Goal: Information Seeking & Learning: Compare options

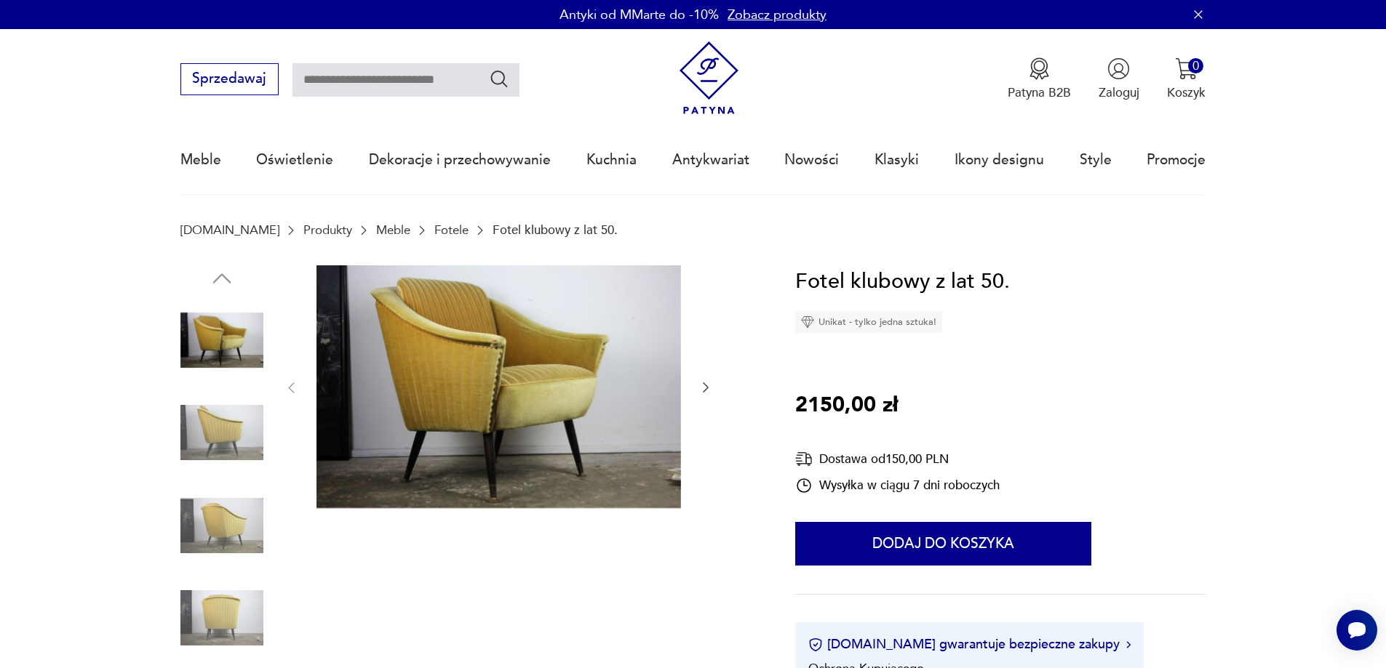
scroll to position [364, 0]
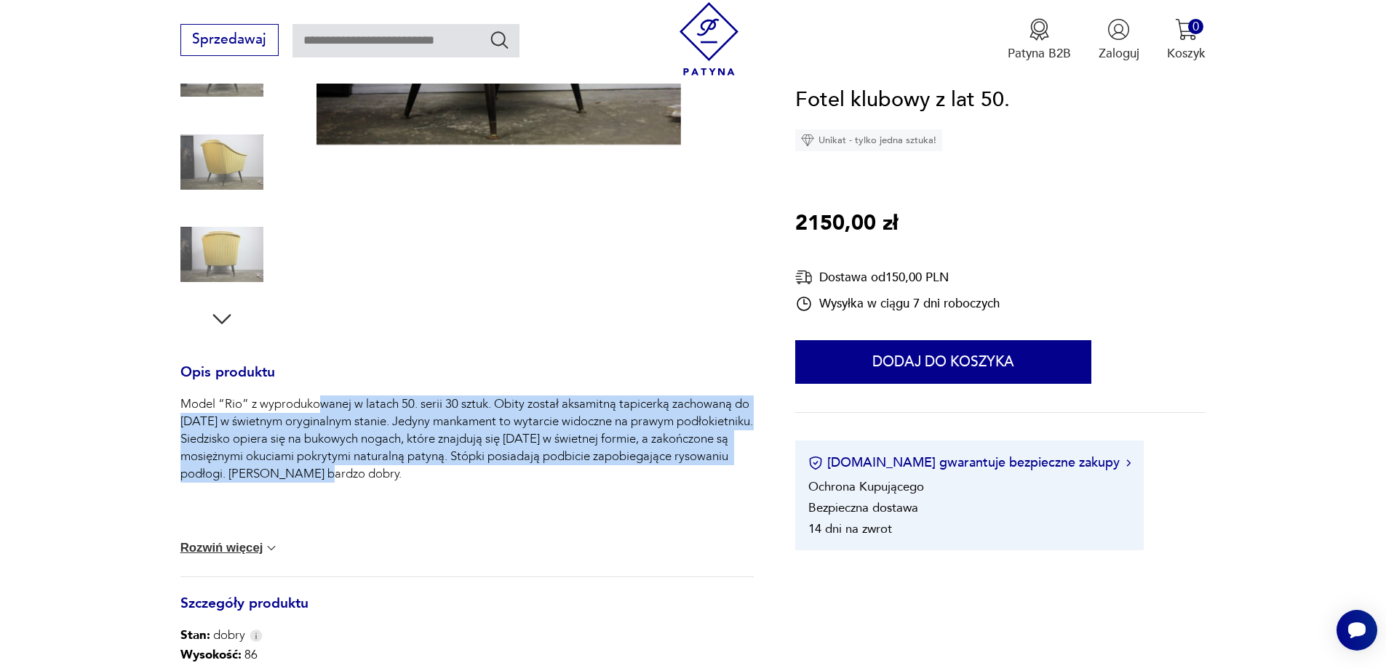
drag, startPoint x: 324, startPoint y: 402, endPoint x: 380, endPoint y: 497, distance: 109.5
click at [380, 496] on div "Model “Rio” z wyprodukowanej w latach 50. serii 30 sztuk. Obity został aksamitn…" at bounding box center [466, 460] width 573 height 128
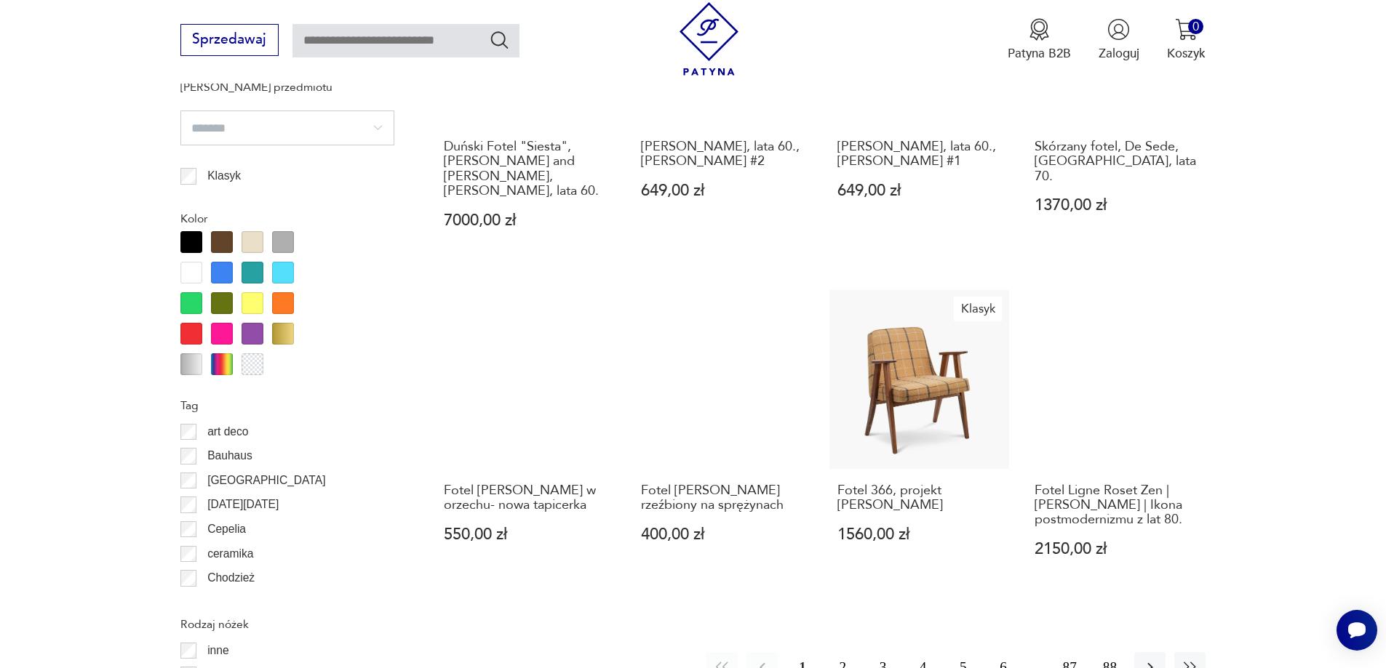
scroll to position [1648, 0]
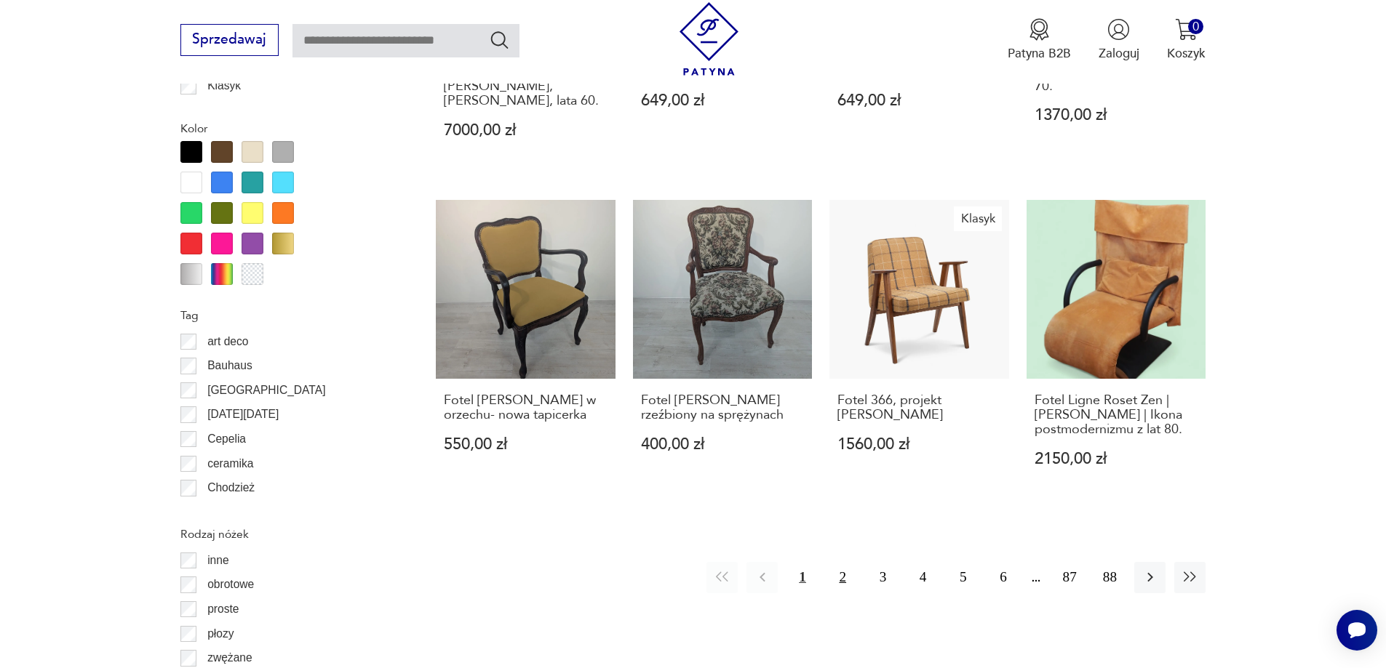
click at [843, 562] on button "2" at bounding box center [842, 577] width 31 height 31
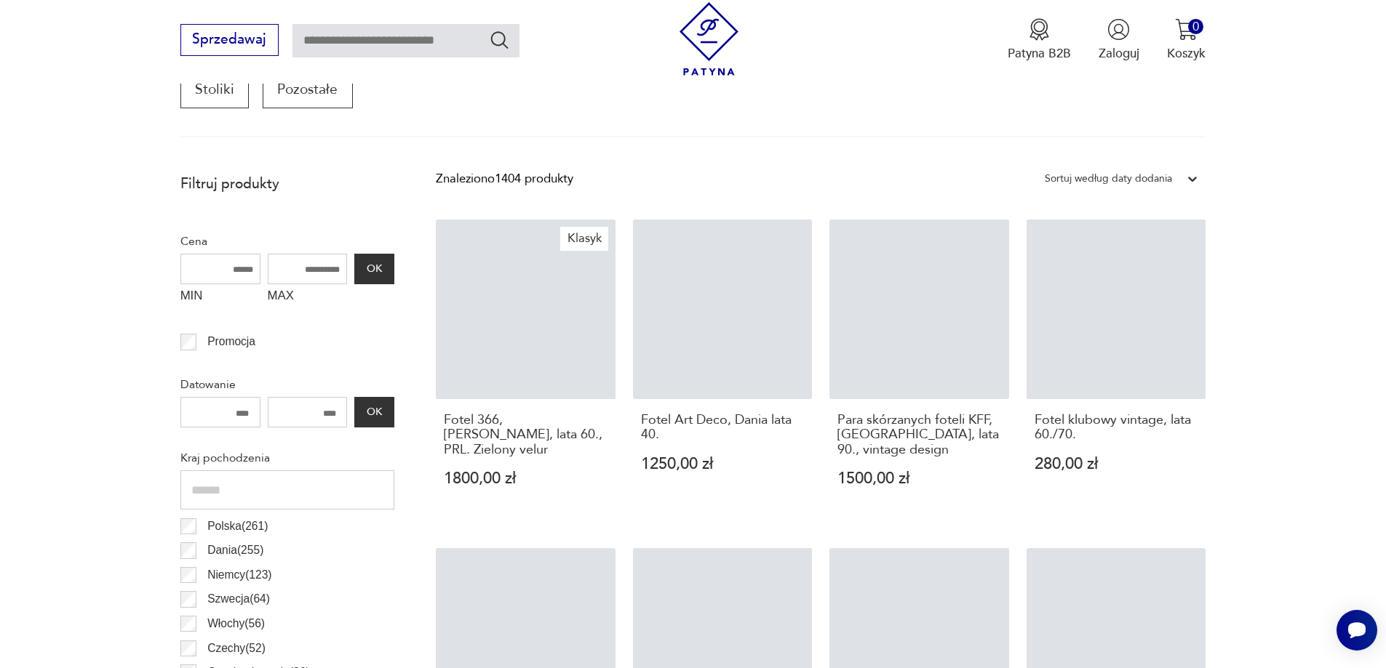
scroll to position [484, 0]
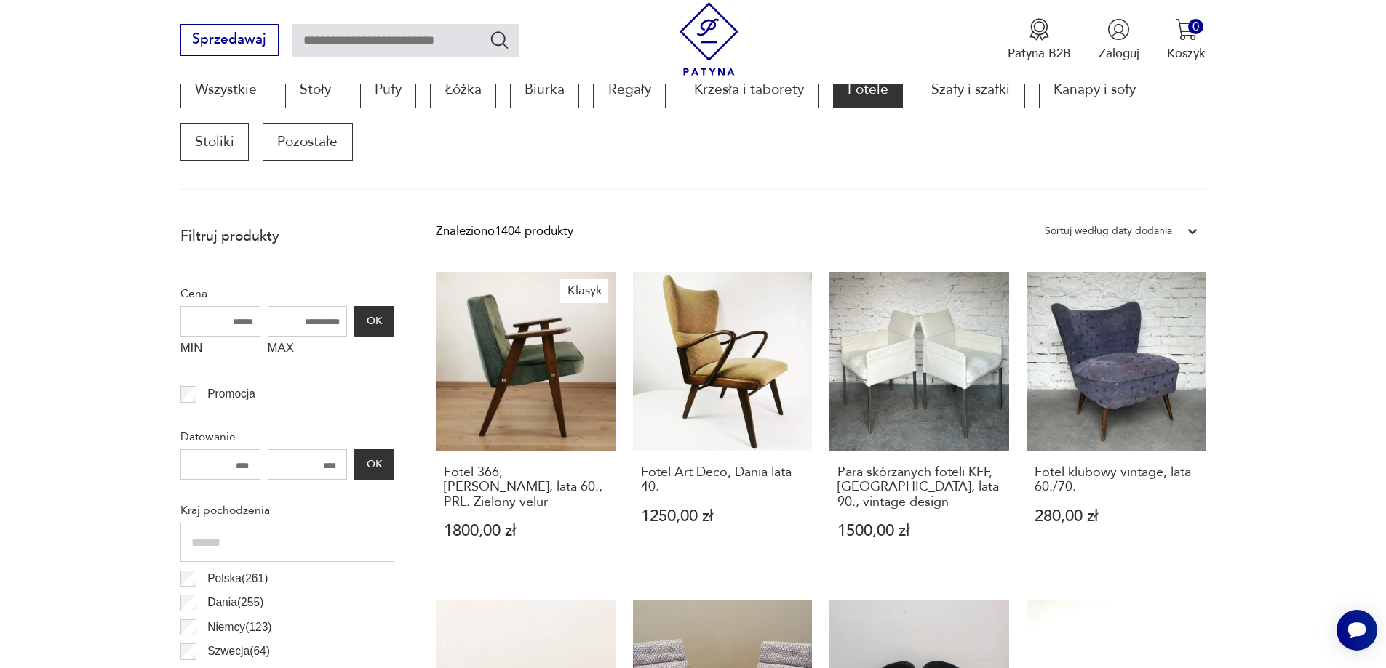
click at [1321, 180] on section "Wszystkie Stoły Pufy Łóżka Biurka Regały Krzesła i taborety Fotele Szafy i szaf…" at bounding box center [693, 130] width 1386 height 119
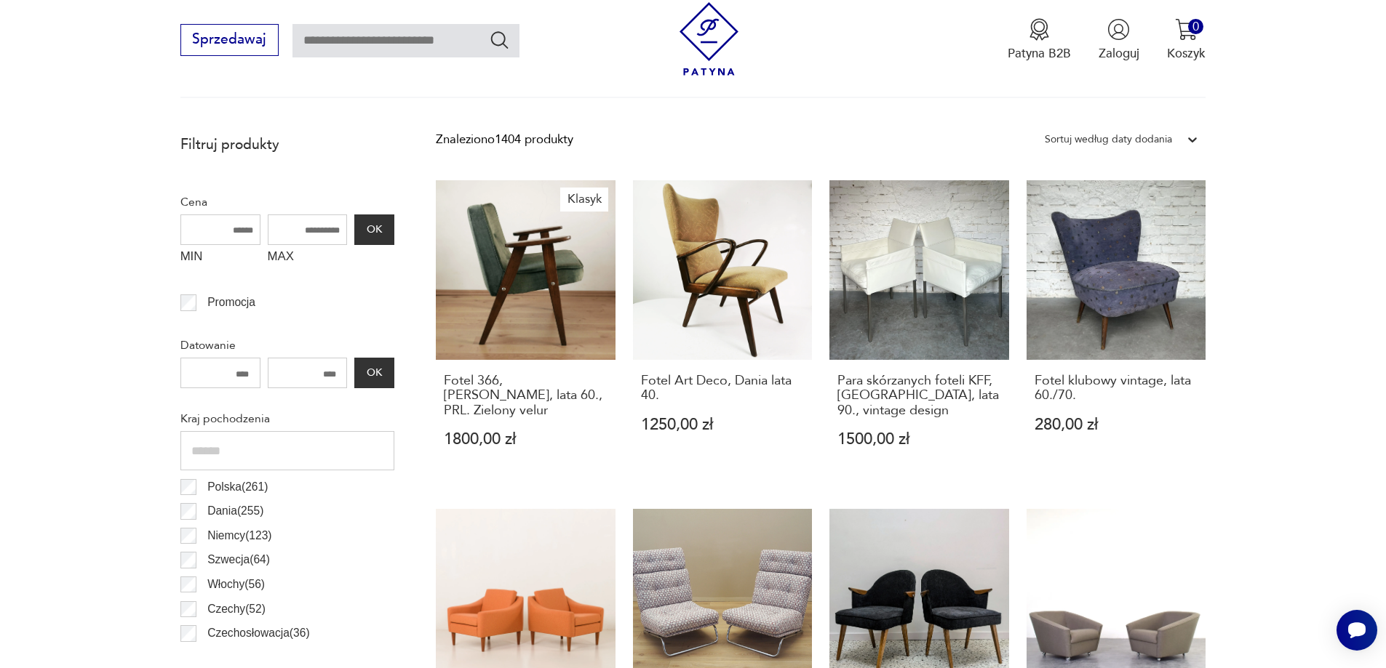
scroll to position [339, 0]
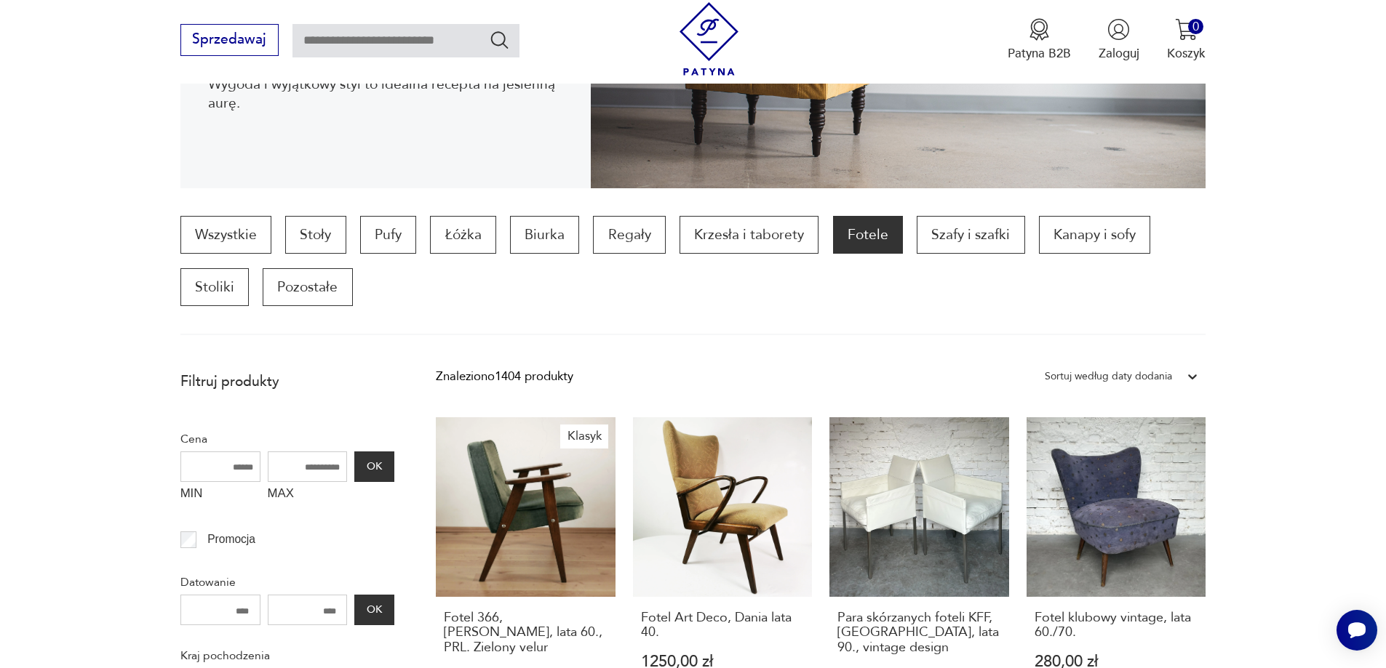
click at [1095, 382] on div "Sortuj według daty dodania" at bounding box center [1108, 376] width 127 height 19
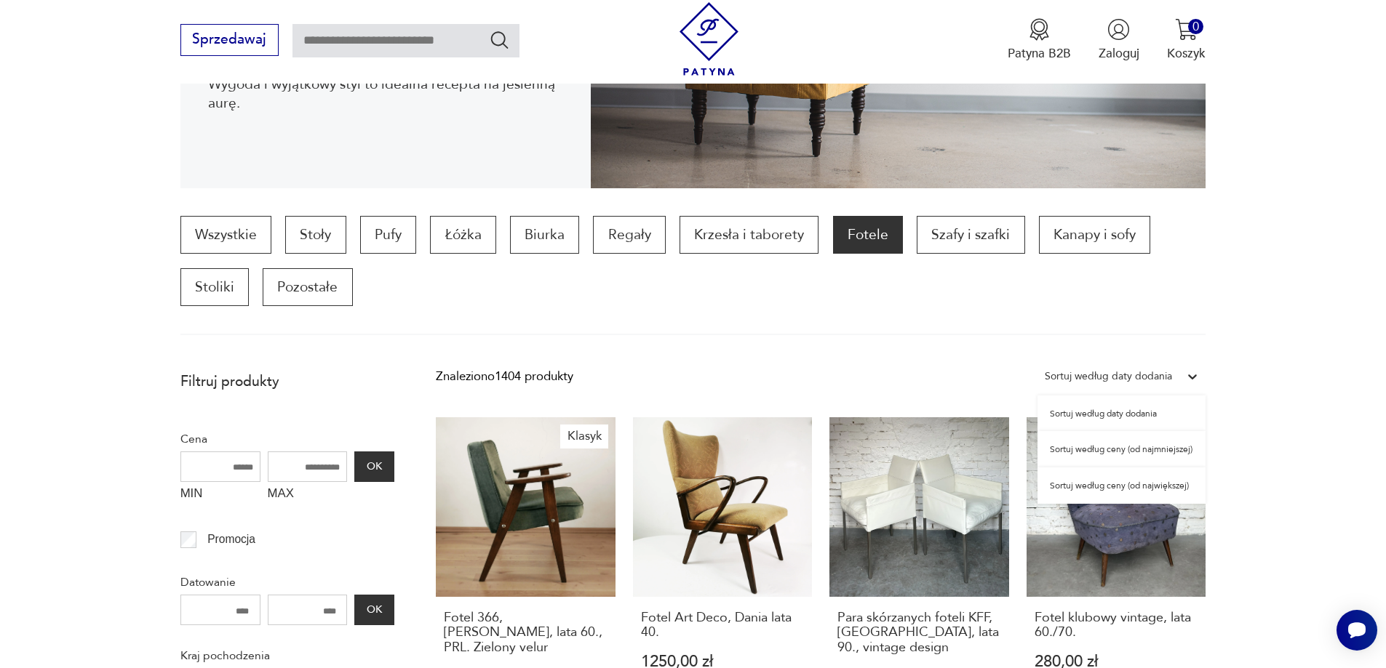
click at [1090, 444] on div "Sortuj według ceny (od najmniejszej)" at bounding box center [1121, 449] width 168 height 36
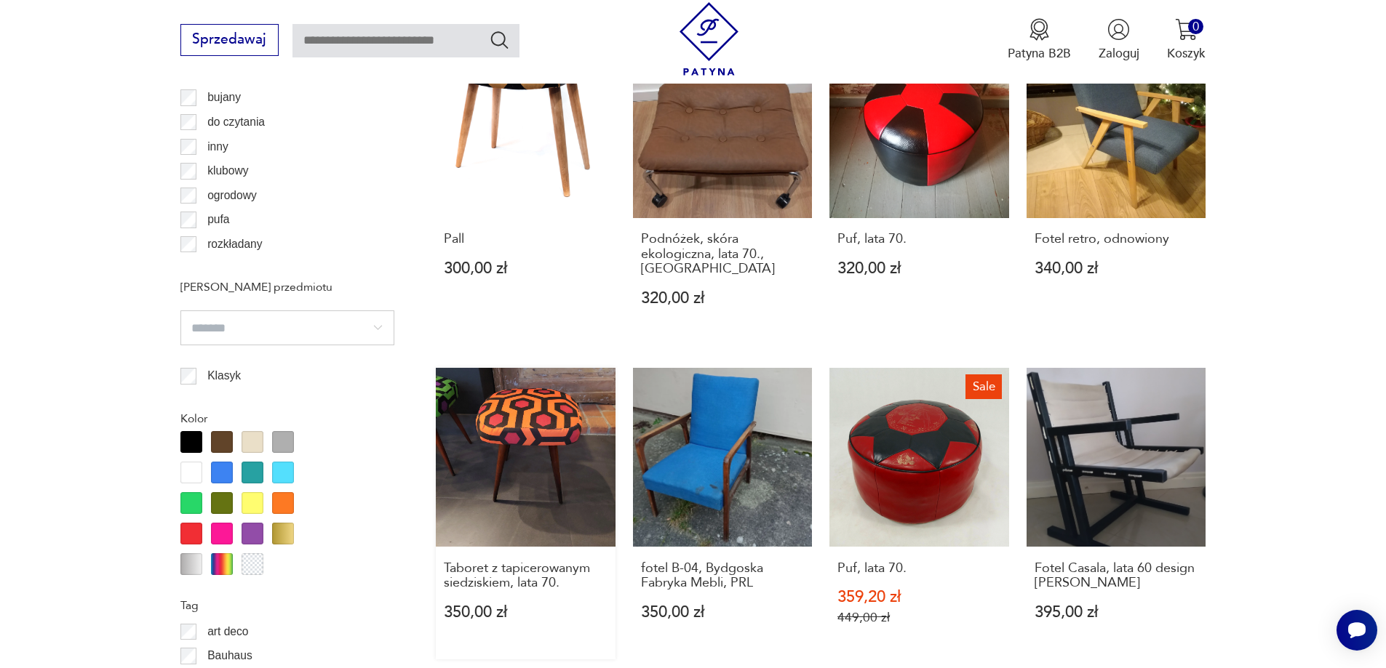
scroll to position [1721, 0]
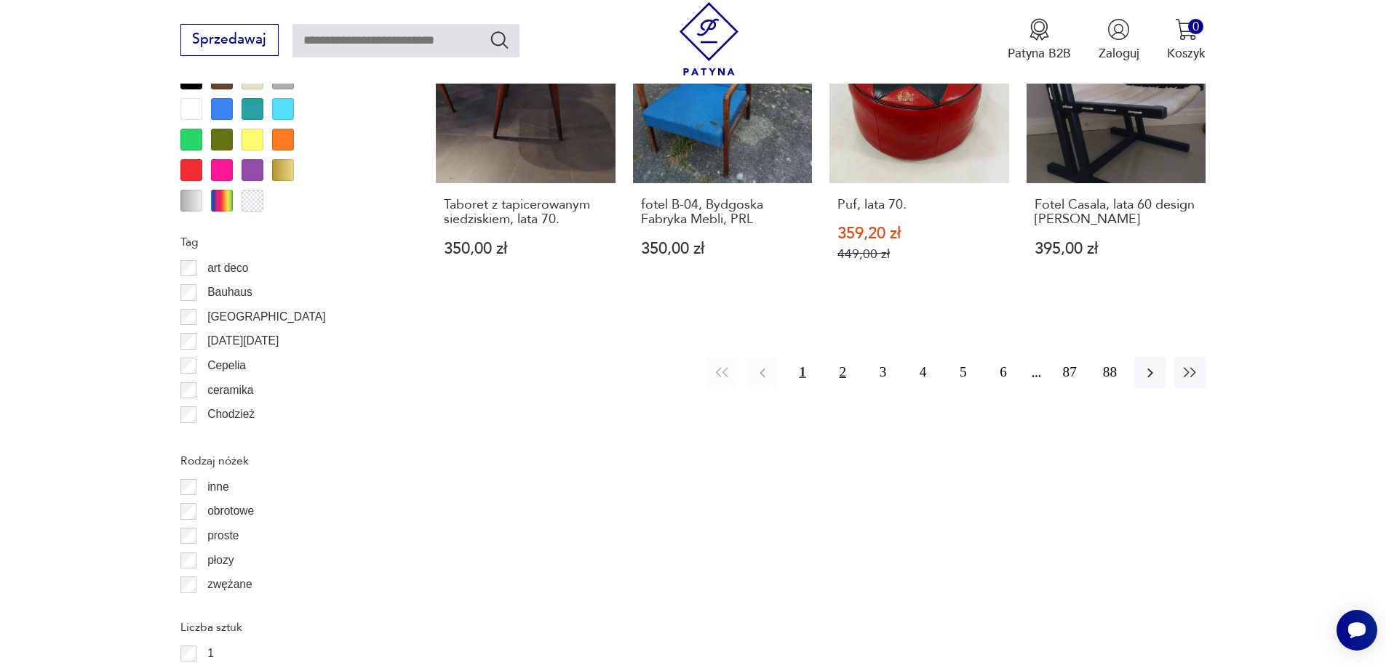
click at [838, 372] on button "2" at bounding box center [842, 372] width 31 height 31
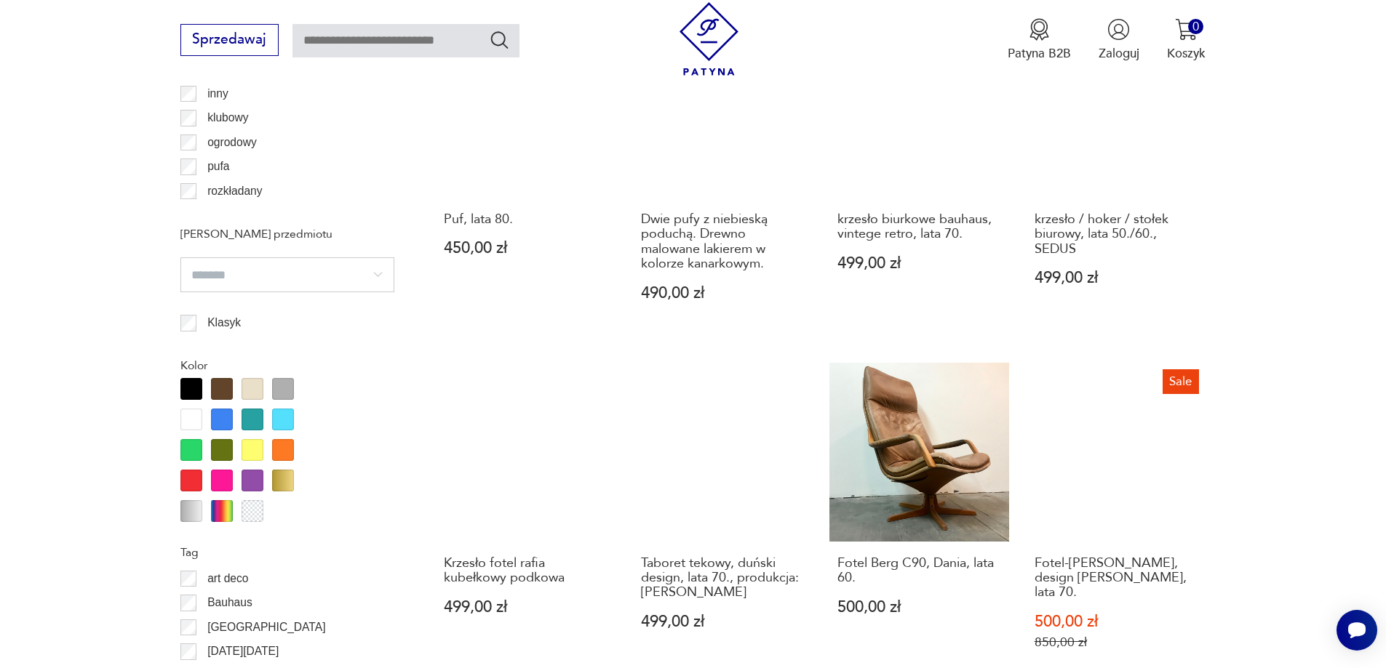
scroll to position [1575, 0]
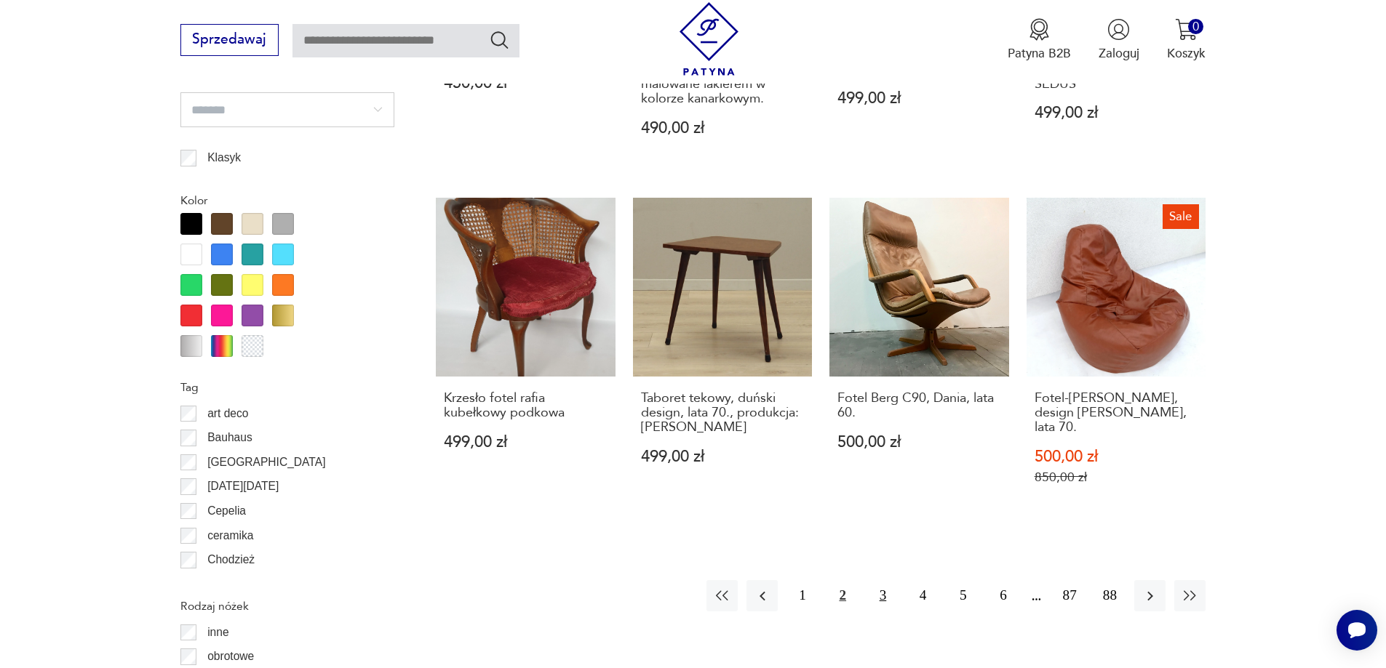
click at [887, 580] on button "3" at bounding box center [882, 595] width 31 height 31
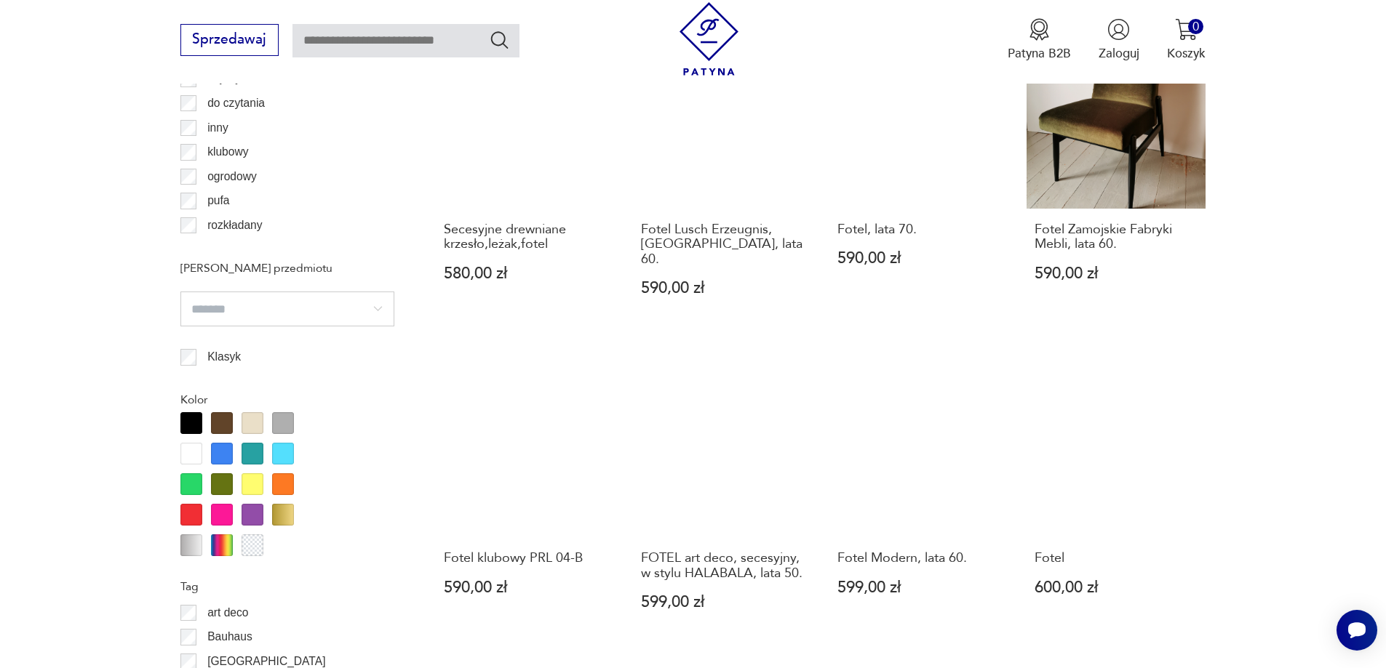
scroll to position [1575, 0]
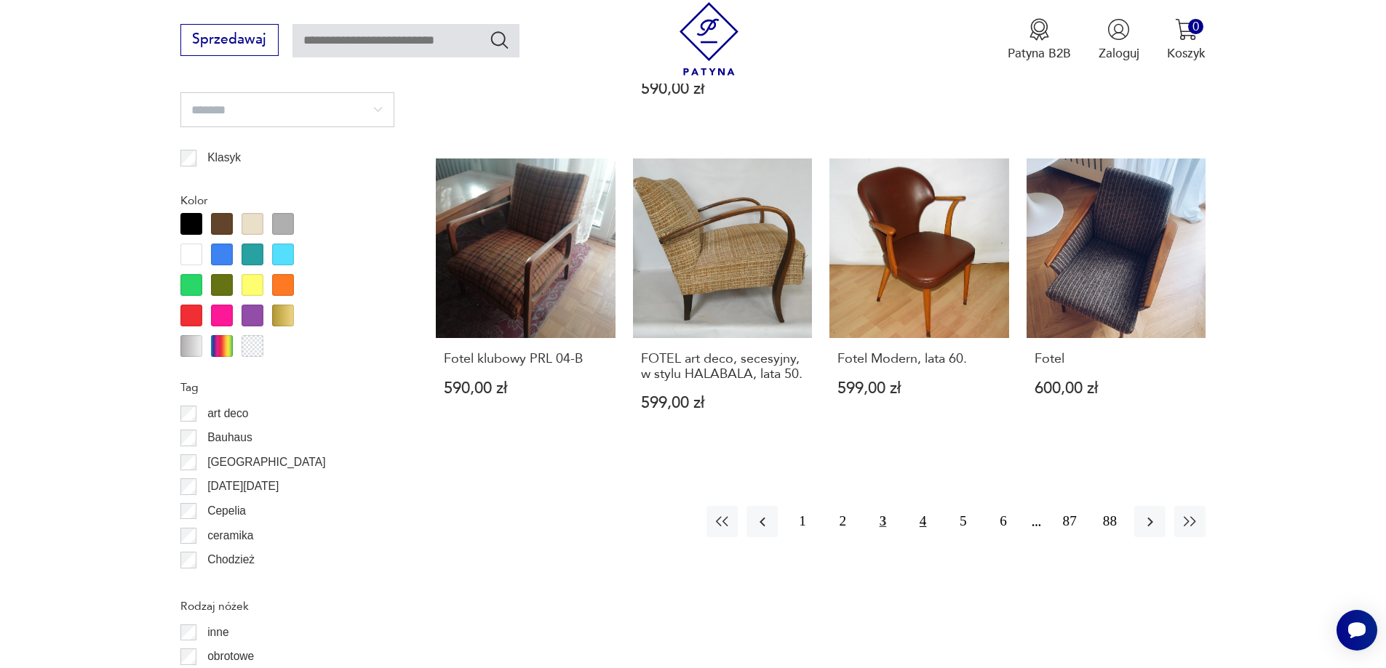
click at [919, 509] on button "4" at bounding box center [922, 521] width 31 height 31
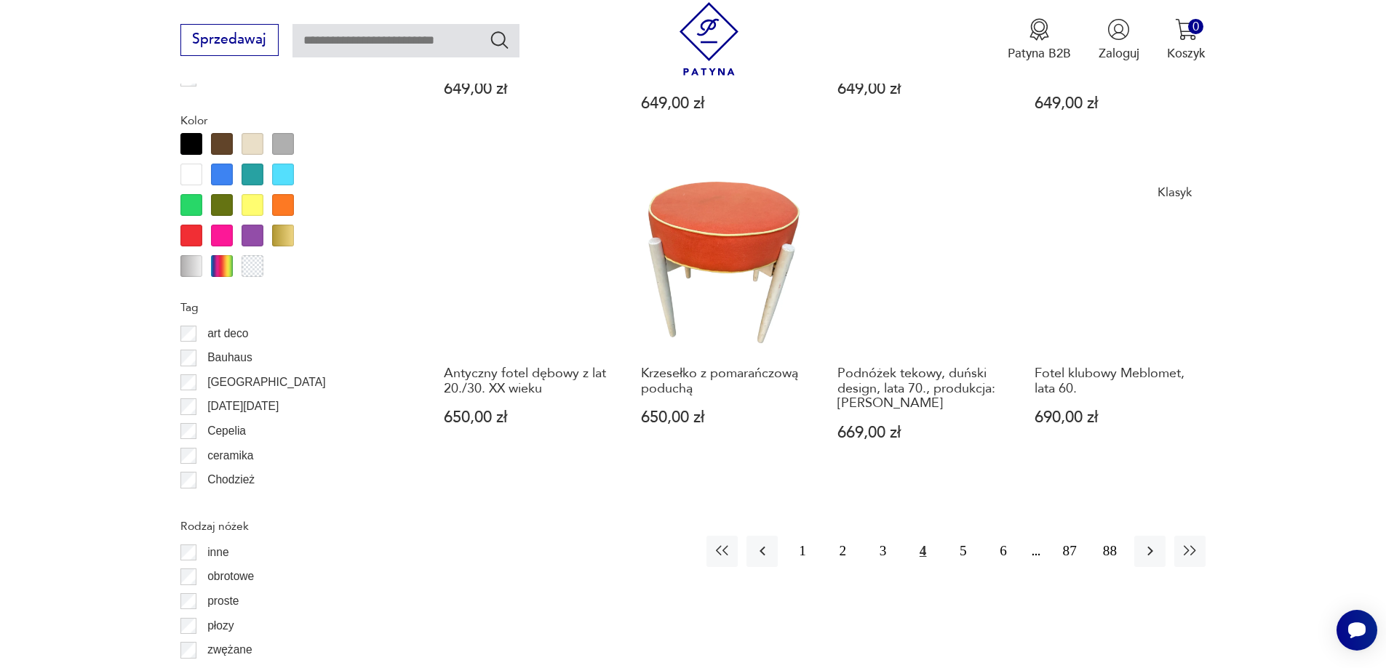
scroll to position [1866, 0]
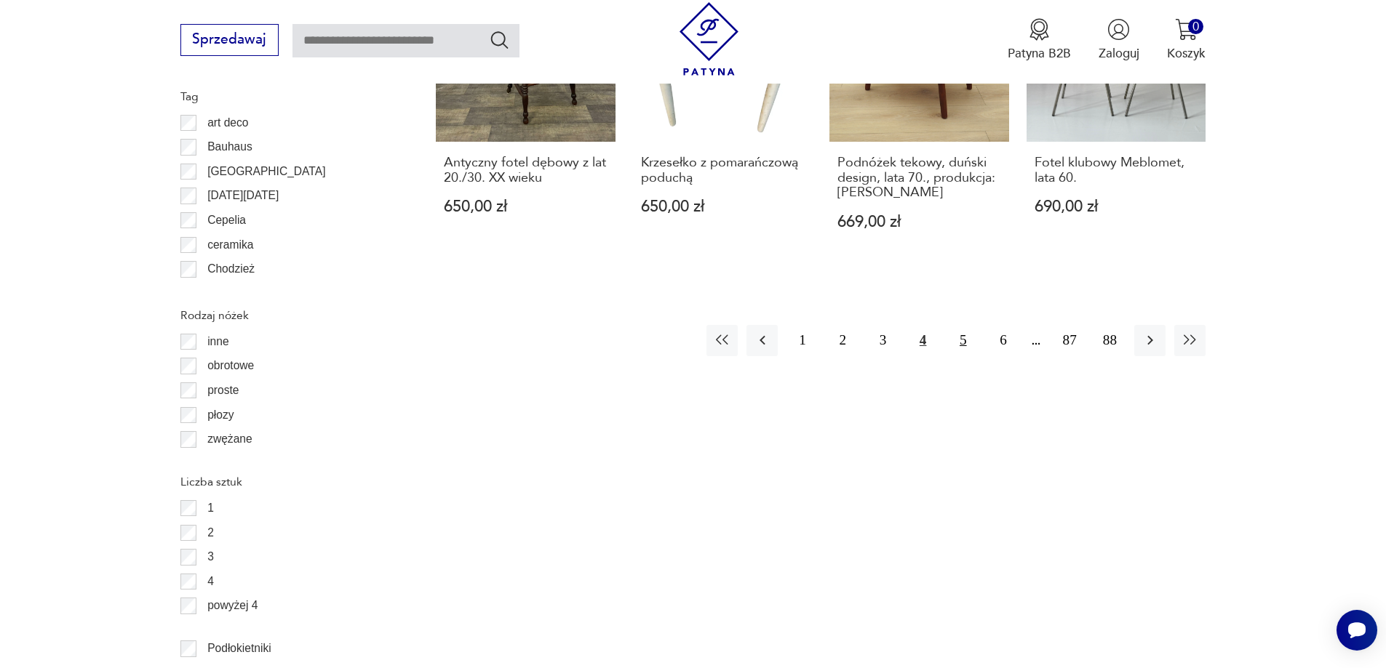
click at [960, 325] on button "5" at bounding box center [962, 340] width 31 height 31
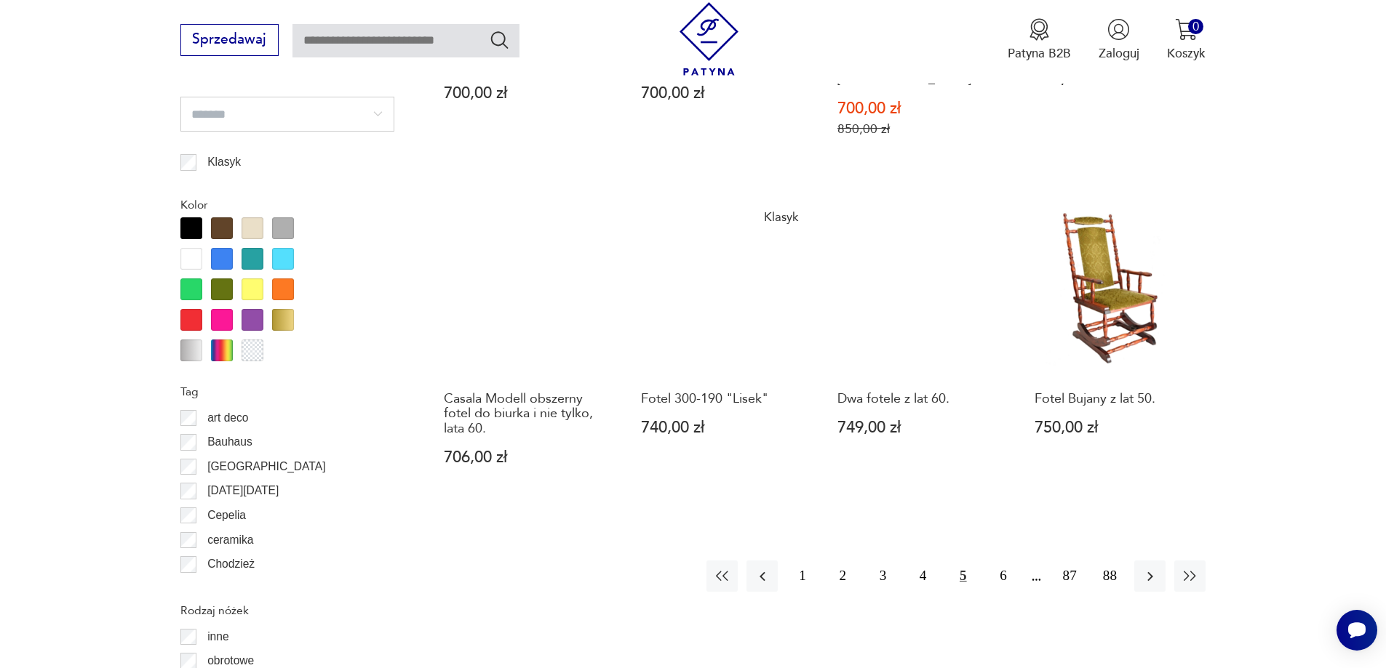
scroll to position [1575, 0]
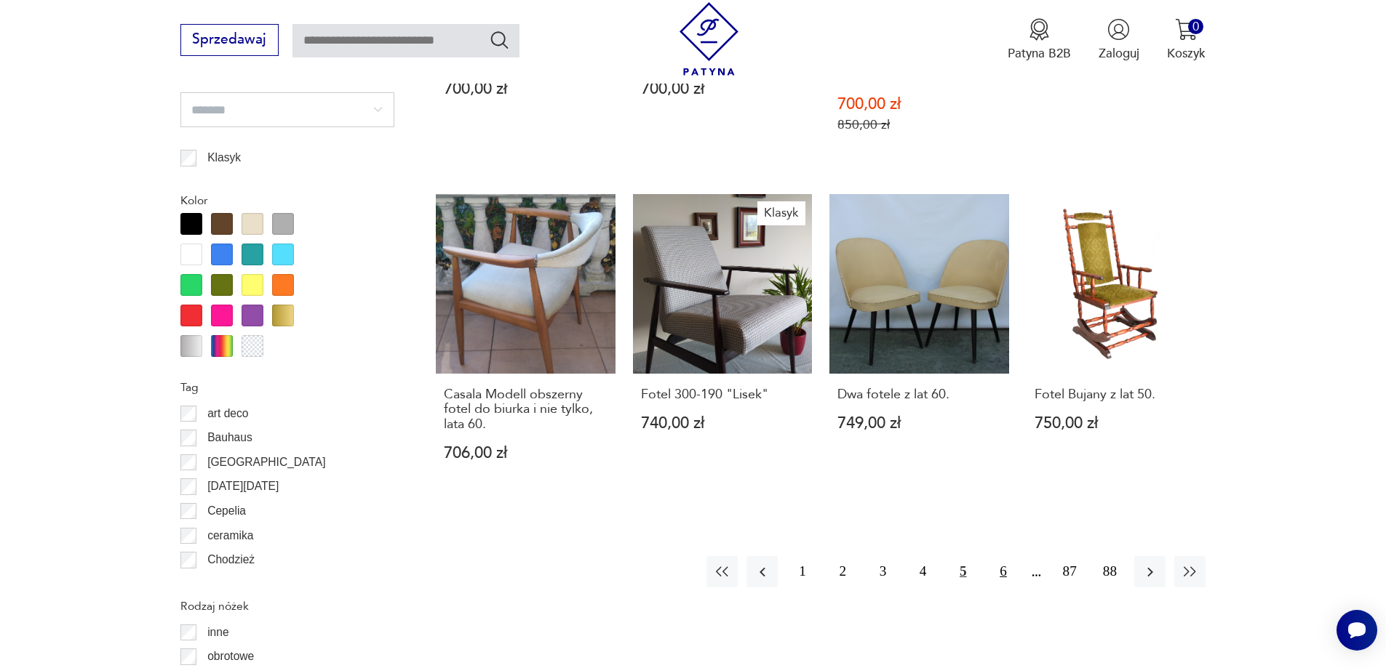
click at [1002, 556] on button "6" at bounding box center [1002, 571] width 31 height 31
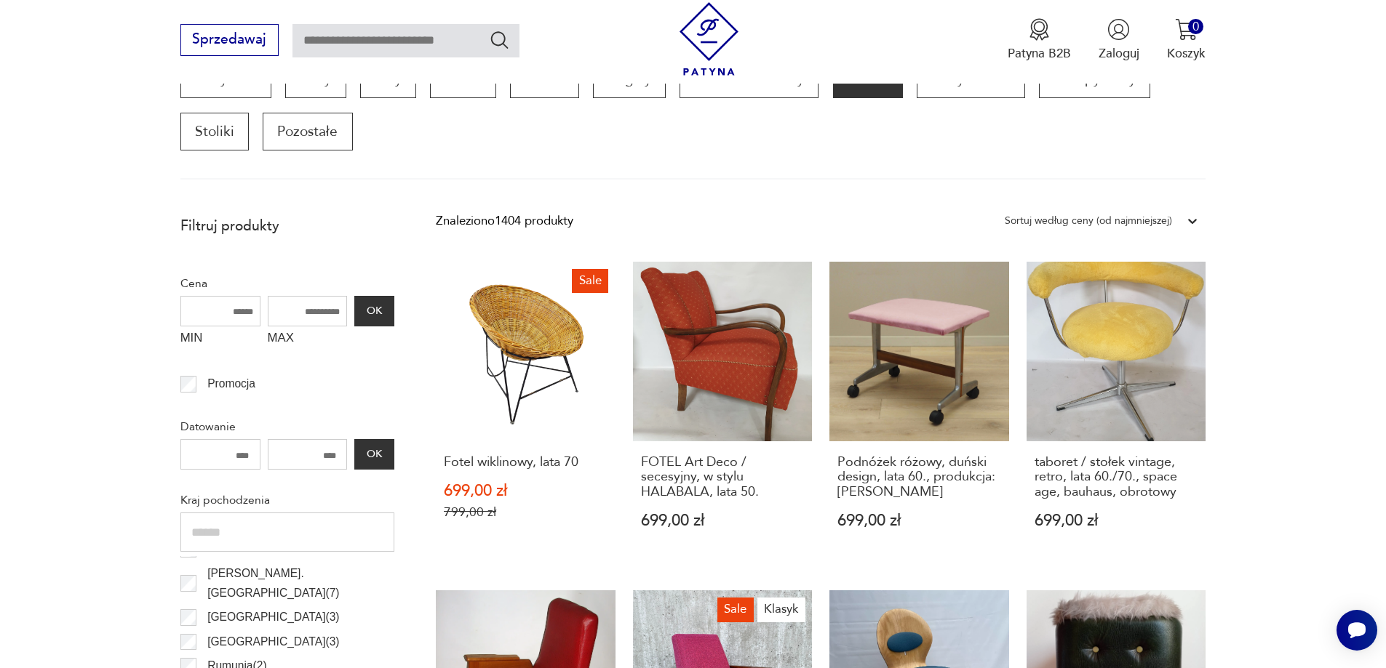
scroll to position [484, 0]
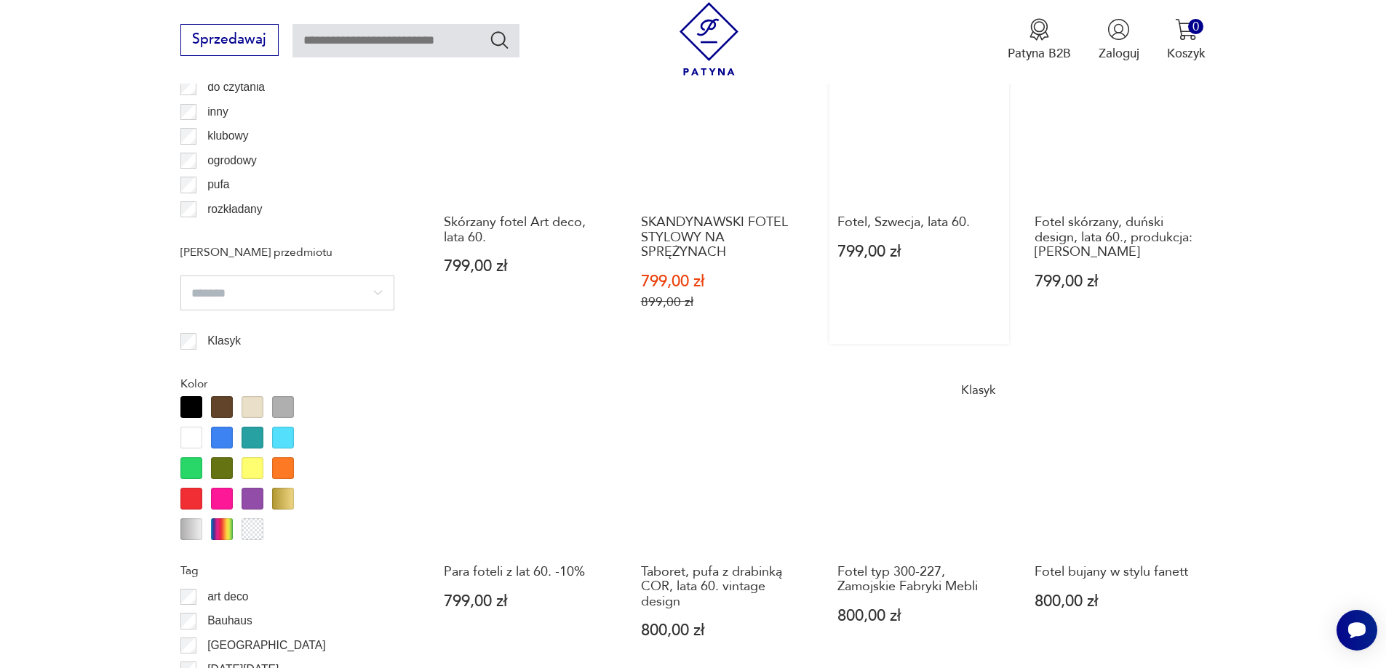
scroll to position [1575, 0]
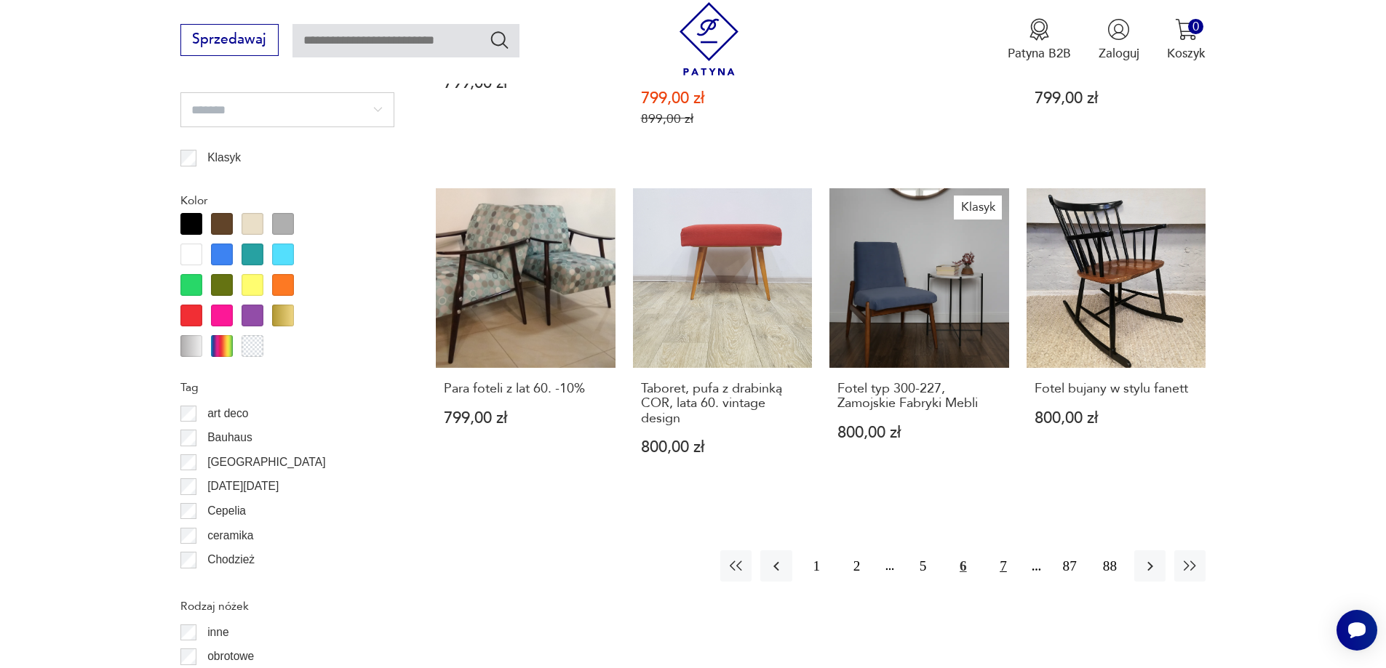
click at [998, 551] on button "7" at bounding box center [1002, 566] width 31 height 31
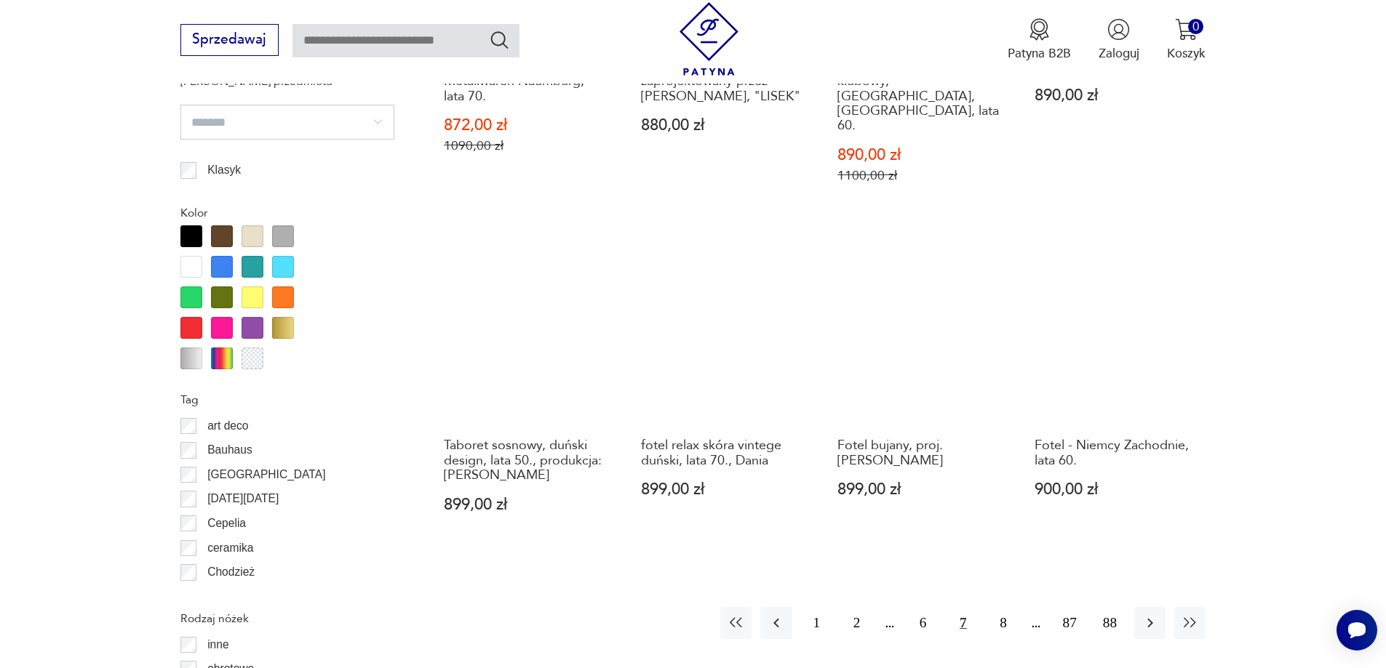
scroll to position [1794, 0]
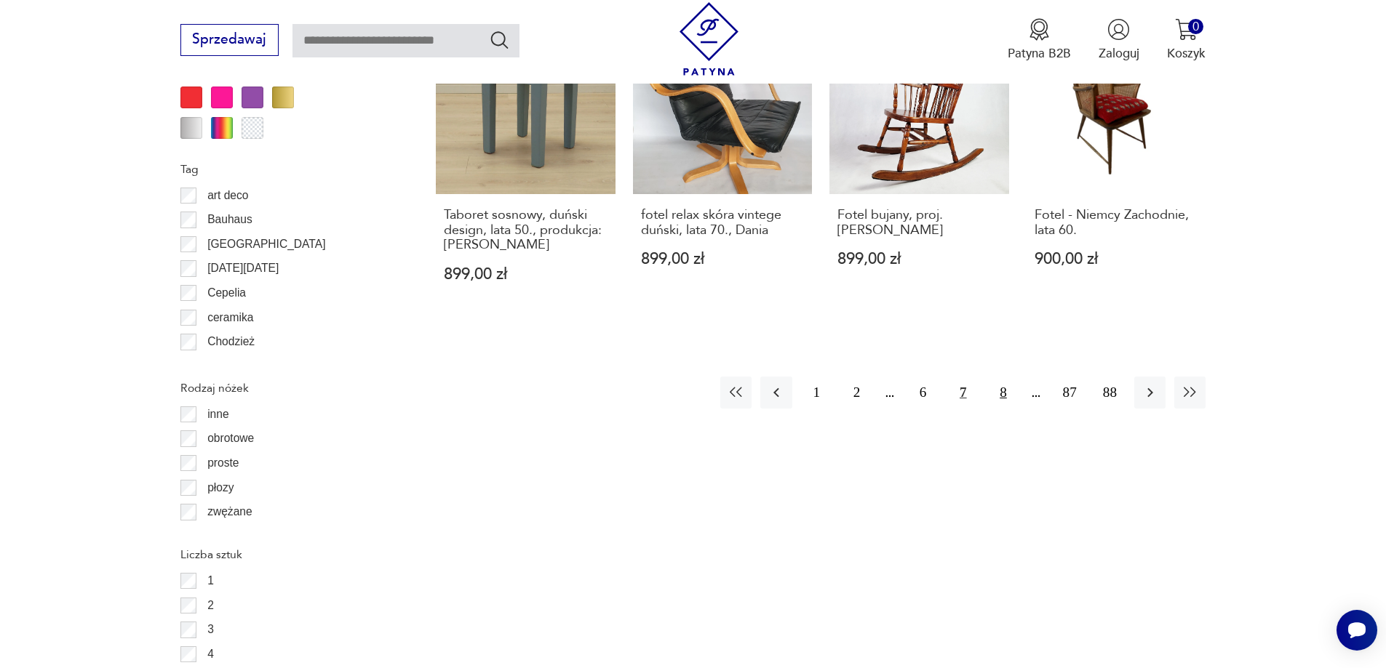
click at [1008, 377] on button "8" at bounding box center [1002, 392] width 31 height 31
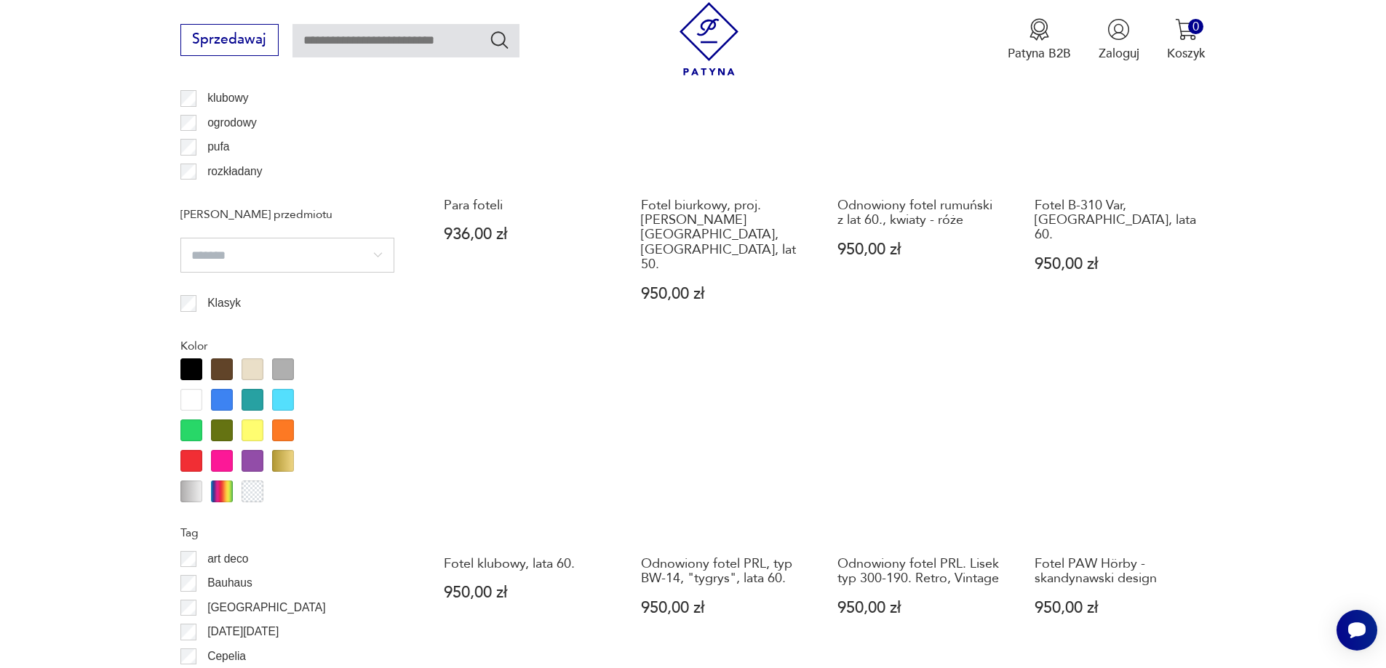
scroll to position [1721, 0]
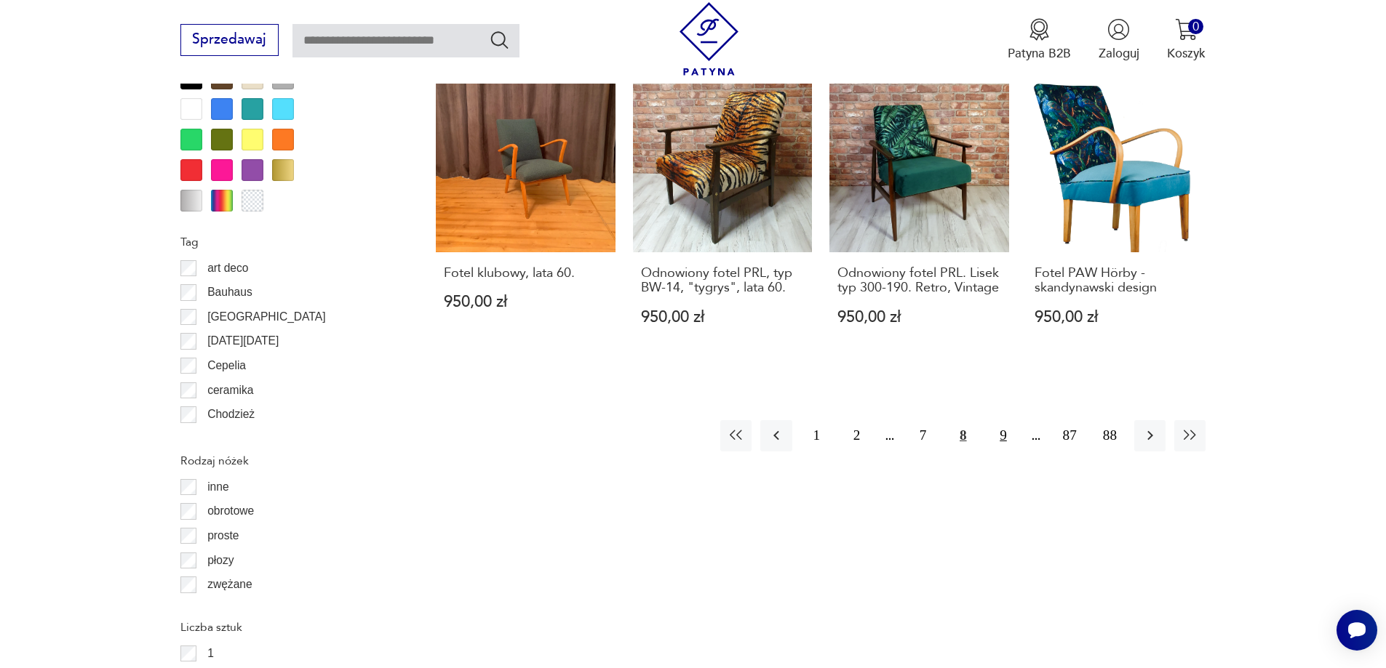
click at [1005, 420] on button "9" at bounding box center [1002, 435] width 31 height 31
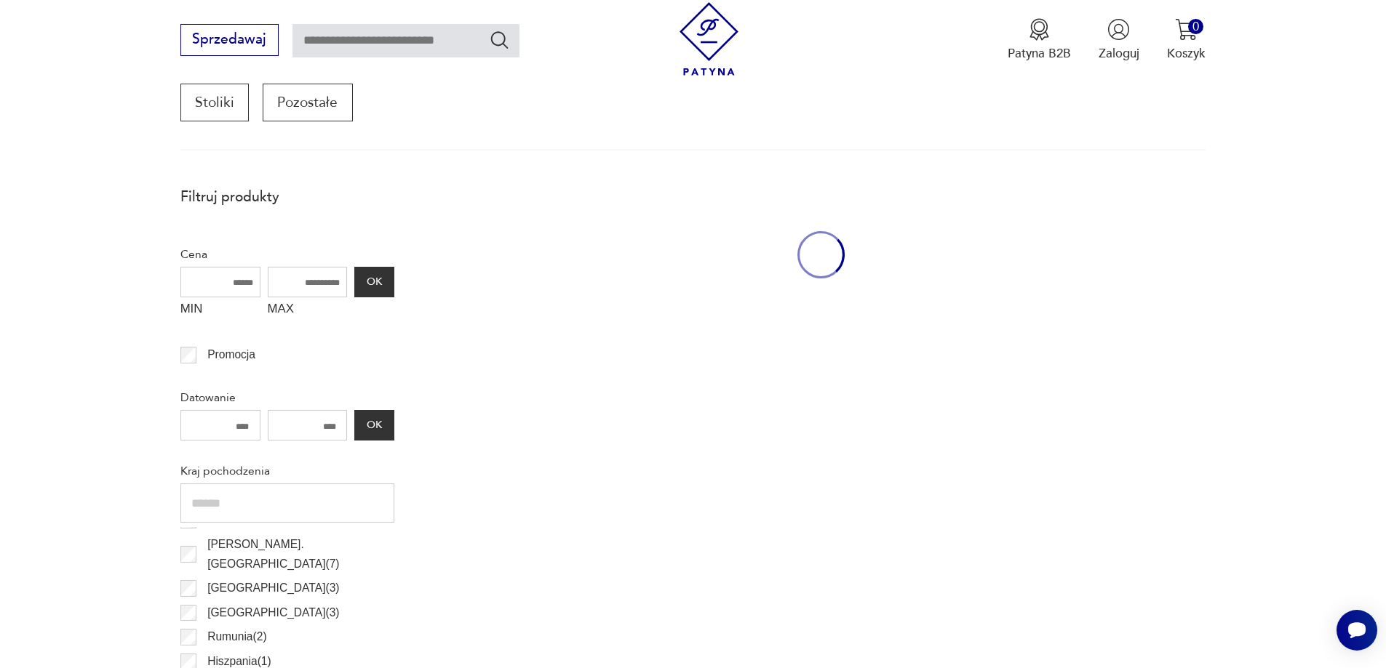
scroll to position [484, 0]
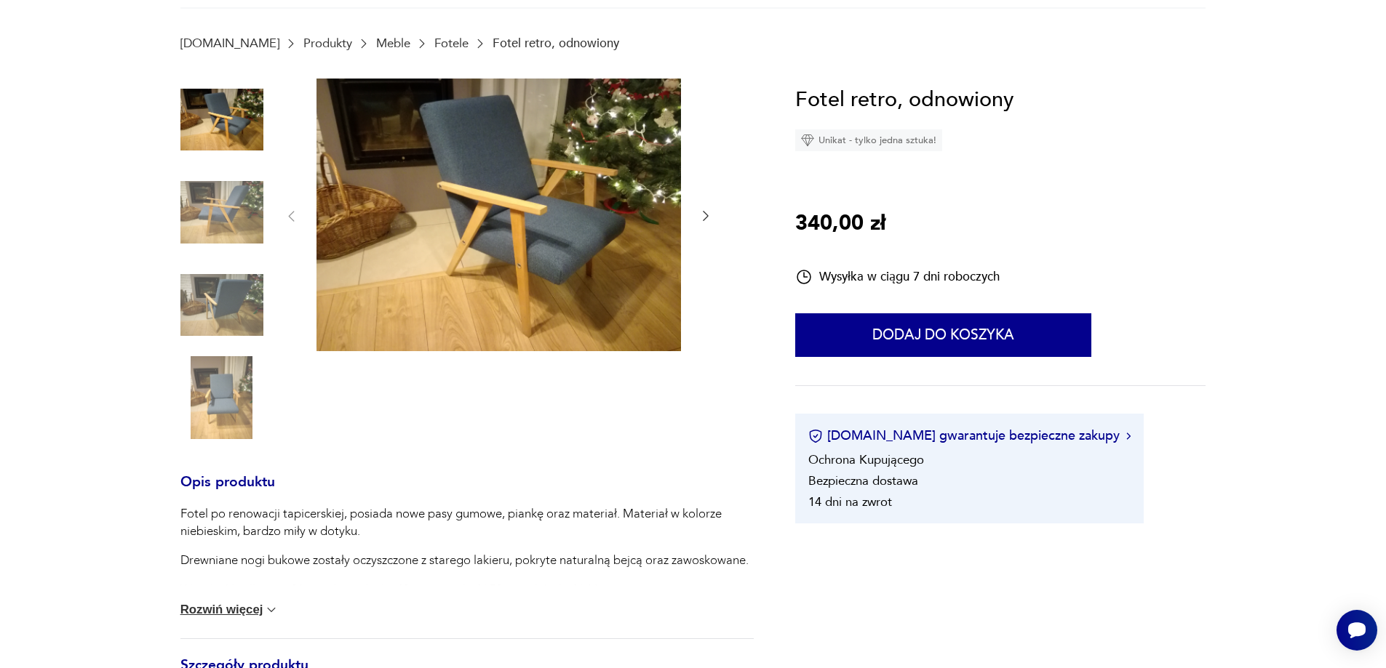
scroll to position [218, 0]
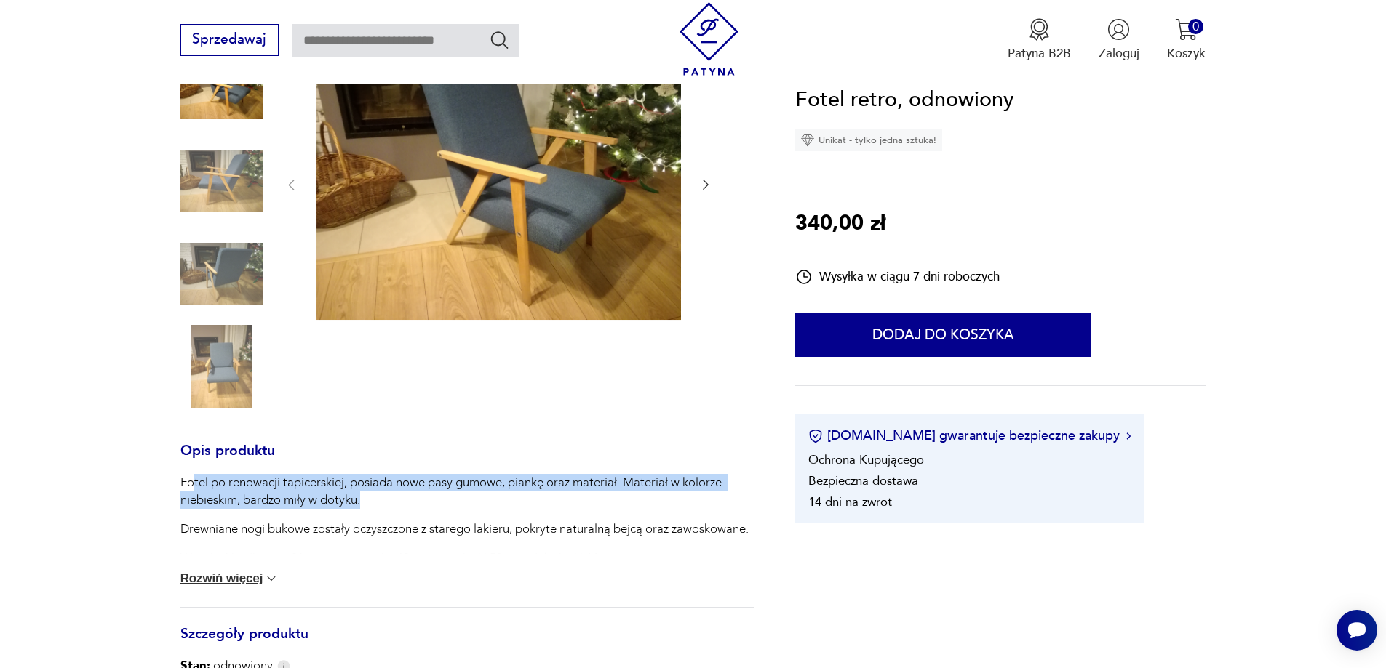
drag, startPoint x: 194, startPoint y: 479, endPoint x: 611, endPoint y: 500, distance: 417.4
click at [611, 500] on p "Fotel po renowacji tapicerskiej, posiada nowe pasy gumowe, piankę oraz materiał…" at bounding box center [466, 491] width 573 height 35
click at [417, 500] on p "Fotel po renowacji tapicerskiej, posiada nowe pasy gumowe, piankę oraz materiał…" at bounding box center [466, 491] width 573 height 35
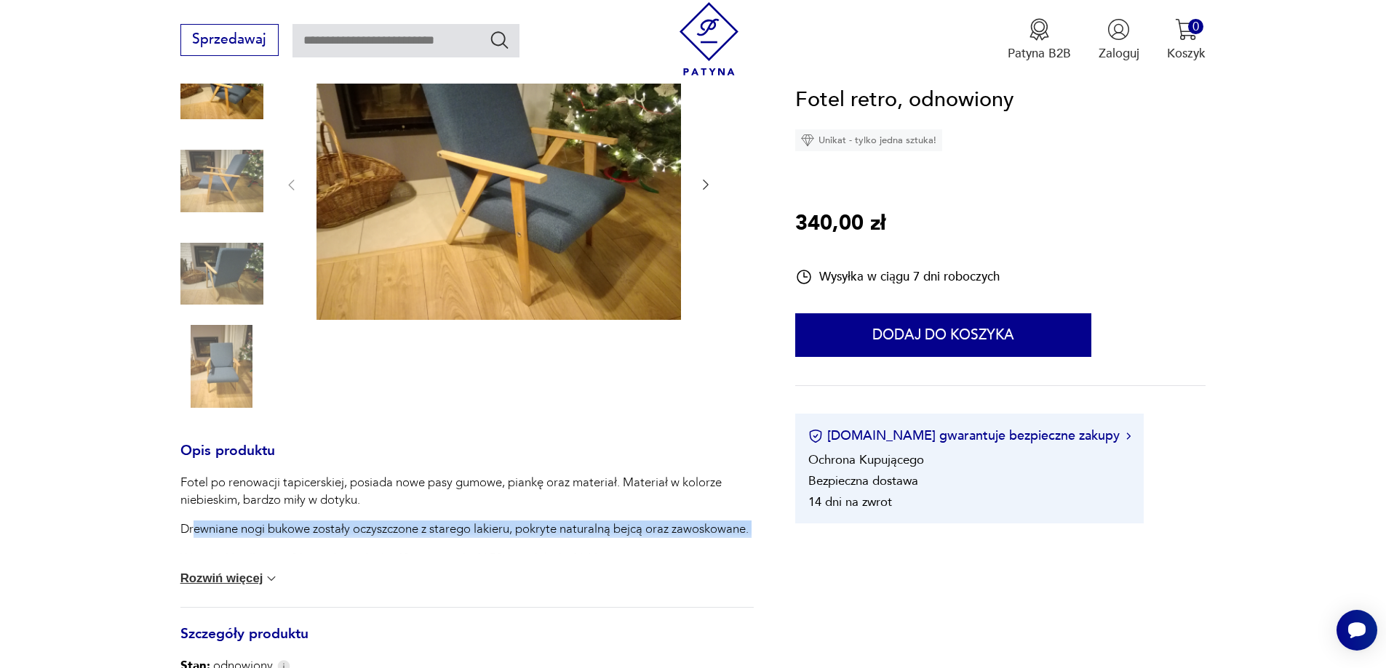
drag, startPoint x: 194, startPoint y: 532, endPoint x: 776, endPoint y: 540, distance: 582.0
click at [776, 540] on section "Opis produktu Fotel po renowacji tapicerskiej, posiada nowe pasy gumowe, piankę…" at bounding box center [693, 528] width 1386 height 962
click at [257, 572] on button "Rozwiń więcej" at bounding box center [229, 579] width 99 height 15
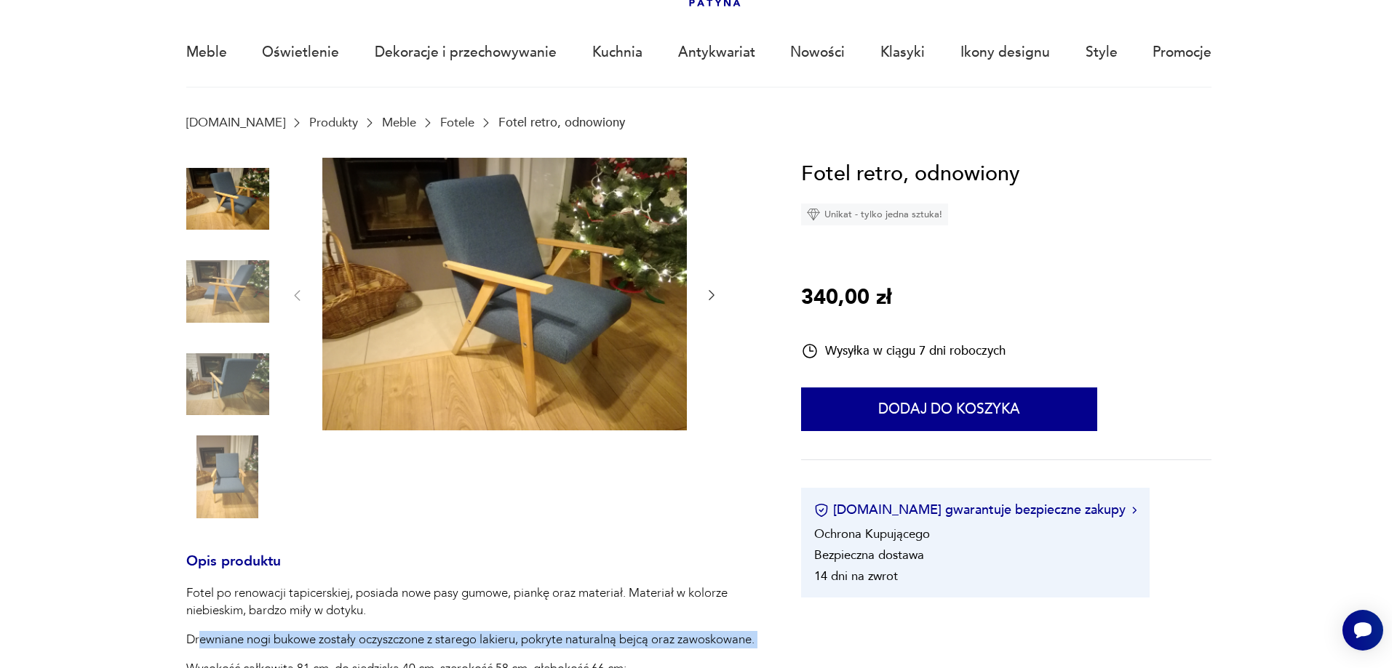
scroll to position [0, 0]
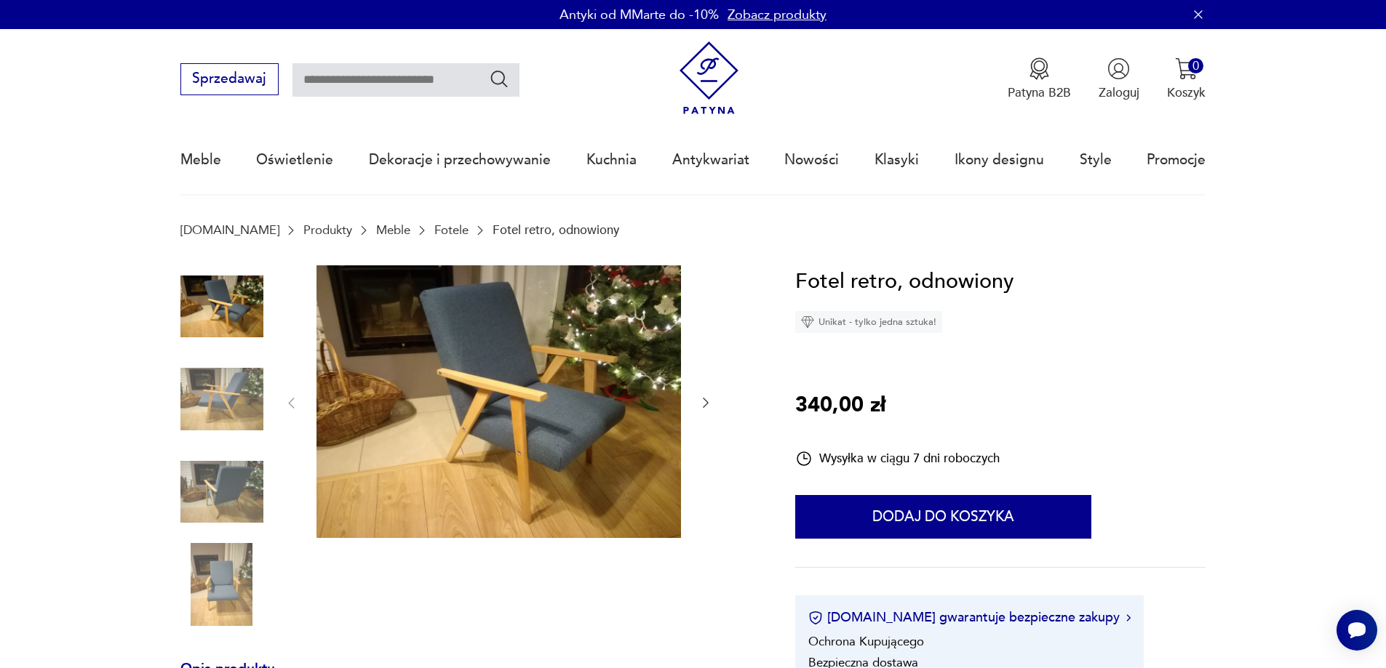
click at [241, 327] on img at bounding box center [221, 306] width 83 height 83
click at [606, 409] on img at bounding box center [498, 401] width 364 height 273
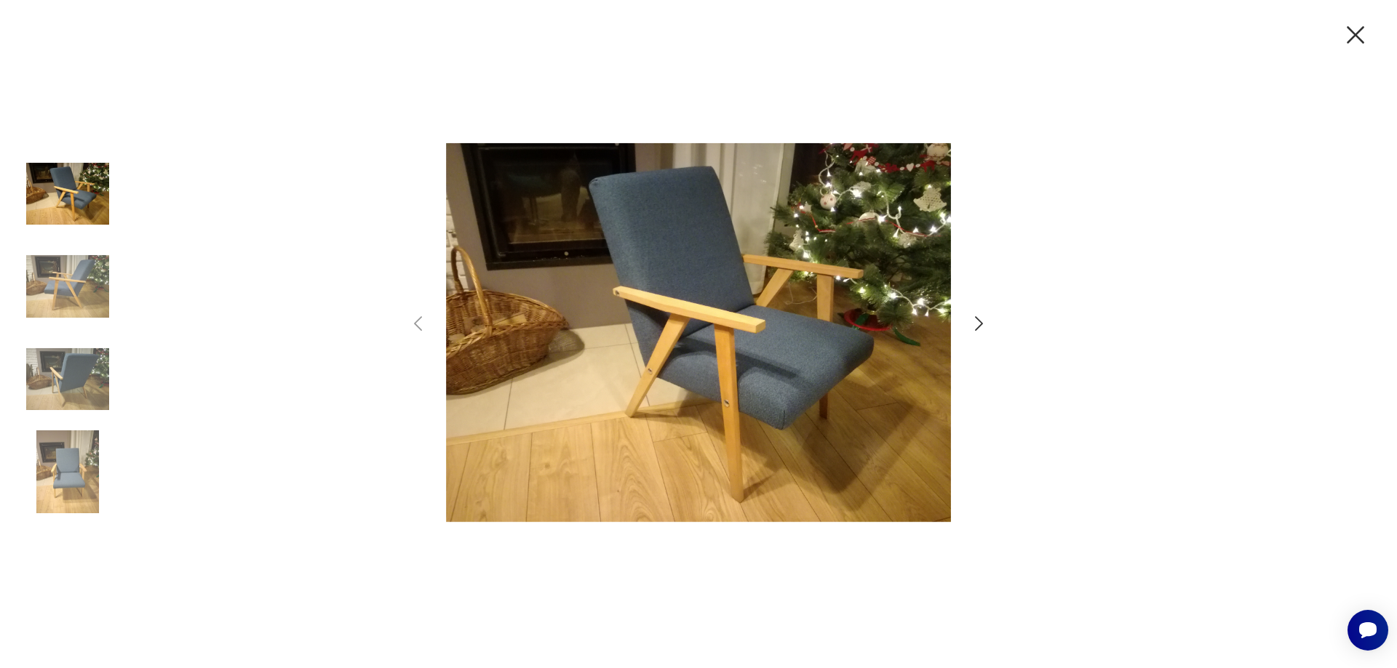
click at [987, 319] on icon "button" at bounding box center [978, 323] width 21 height 21
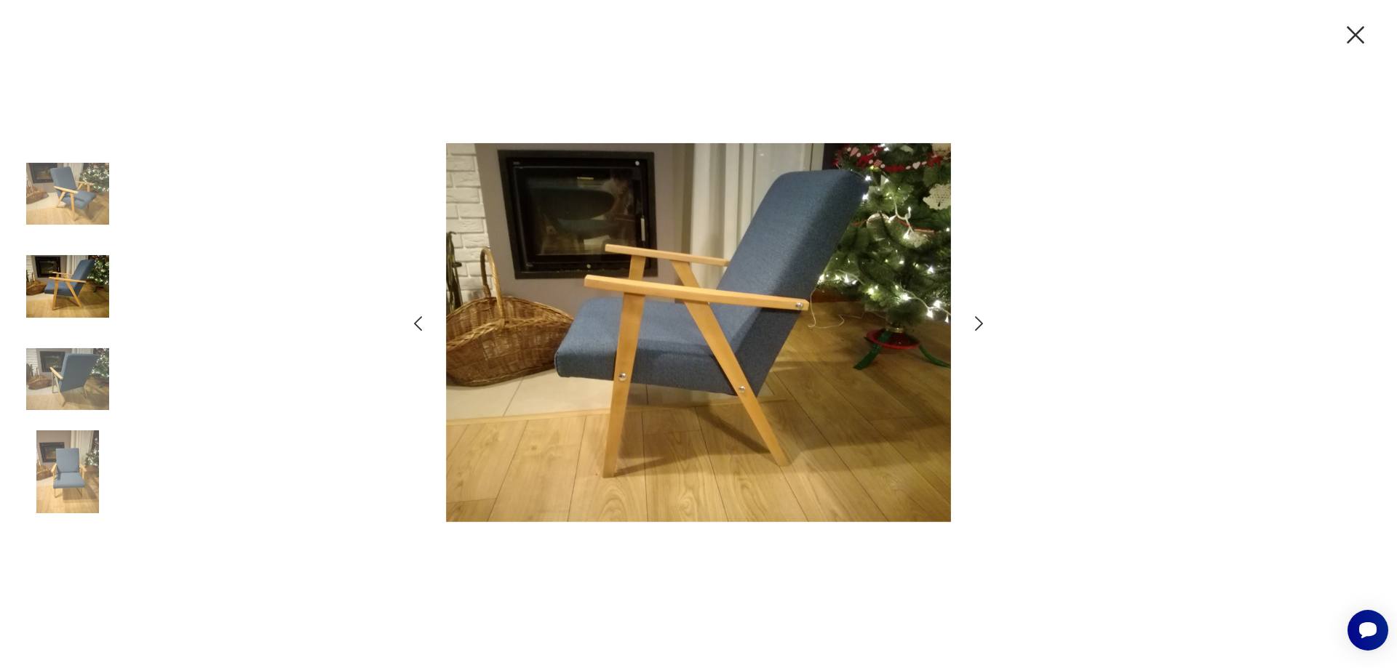
click at [987, 319] on icon "button" at bounding box center [978, 323] width 21 height 21
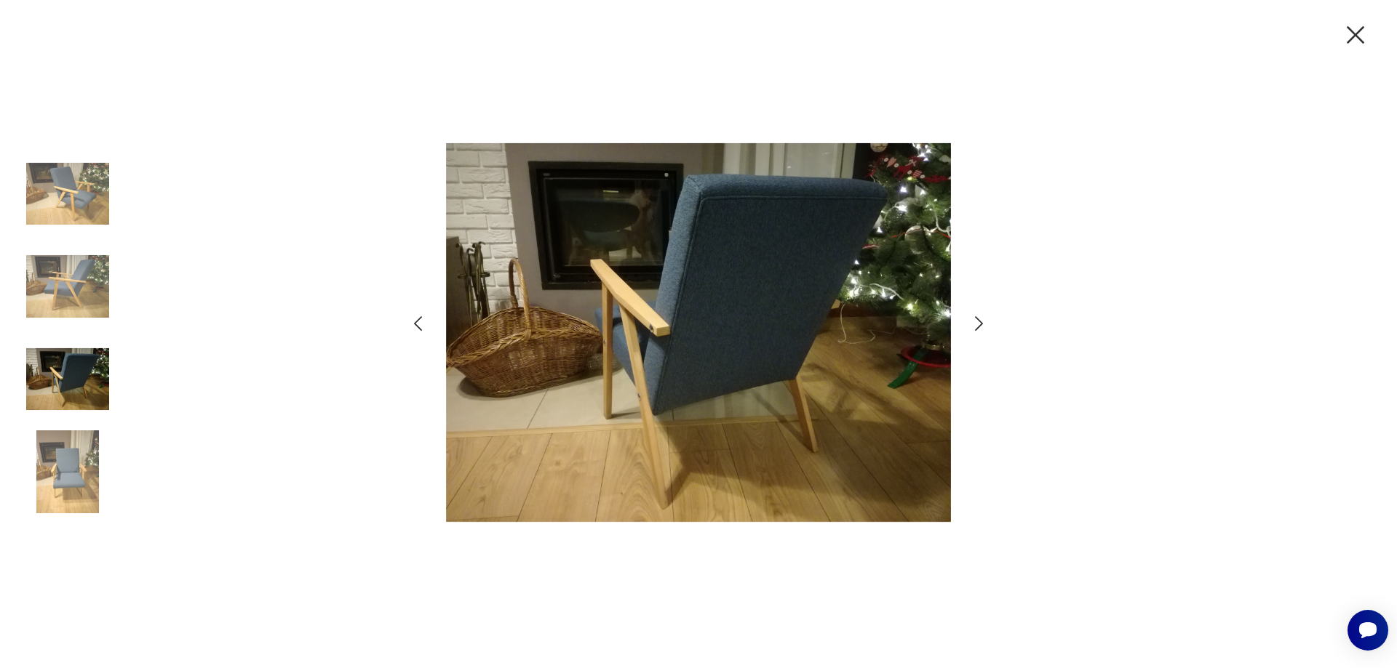
click at [987, 319] on icon "button" at bounding box center [978, 323] width 21 height 21
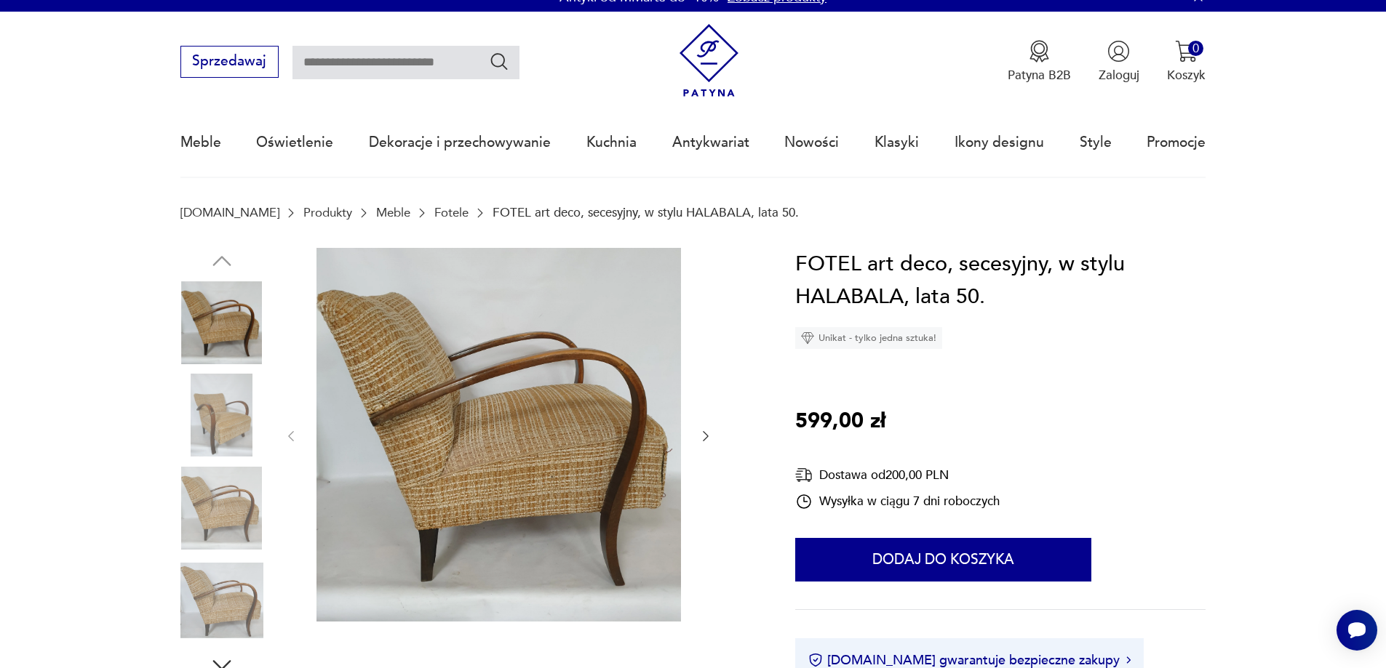
scroll to position [145, 0]
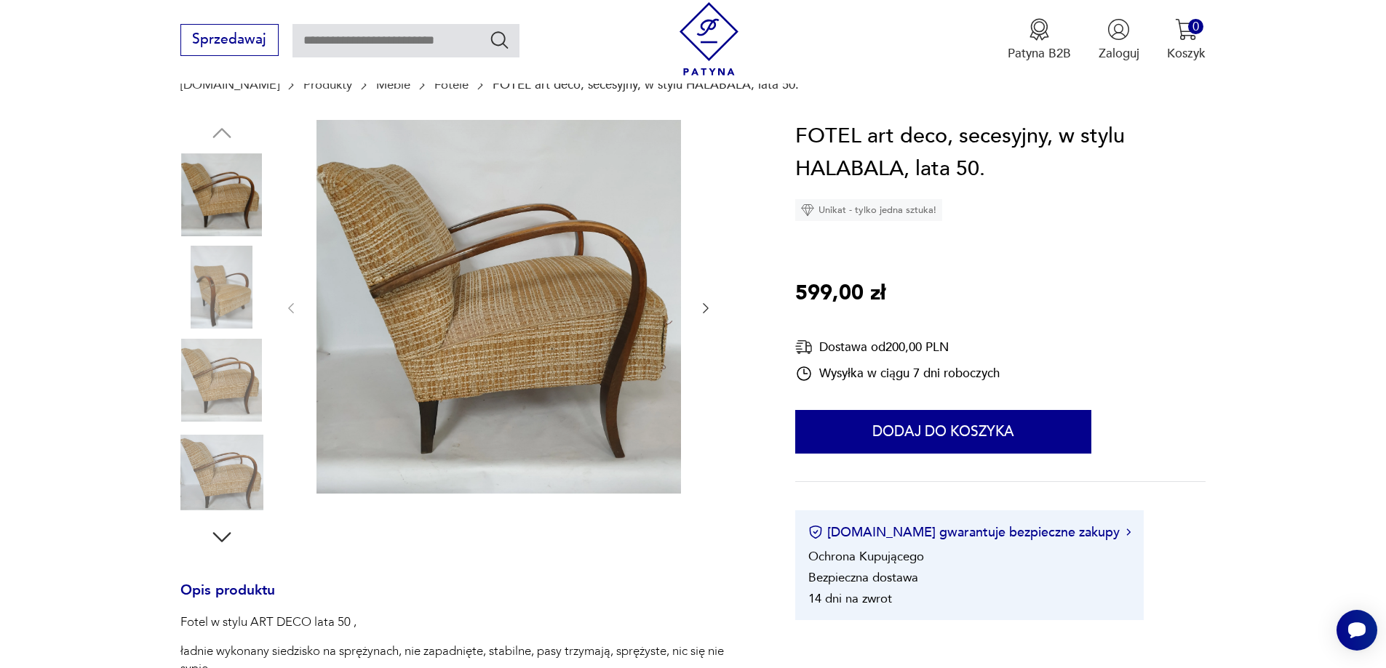
click at [707, 314] on icon "button" at bounding box center [705, 308] width 15 height 15
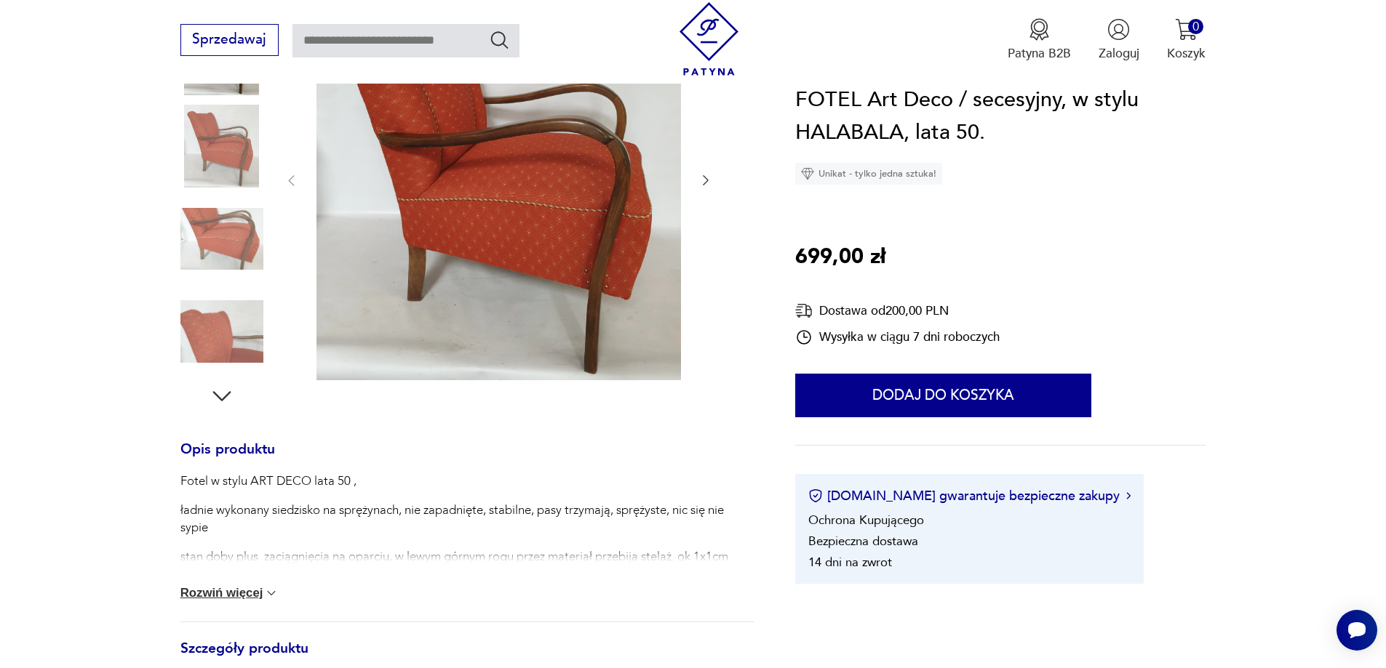
scroll to position [291, 0]
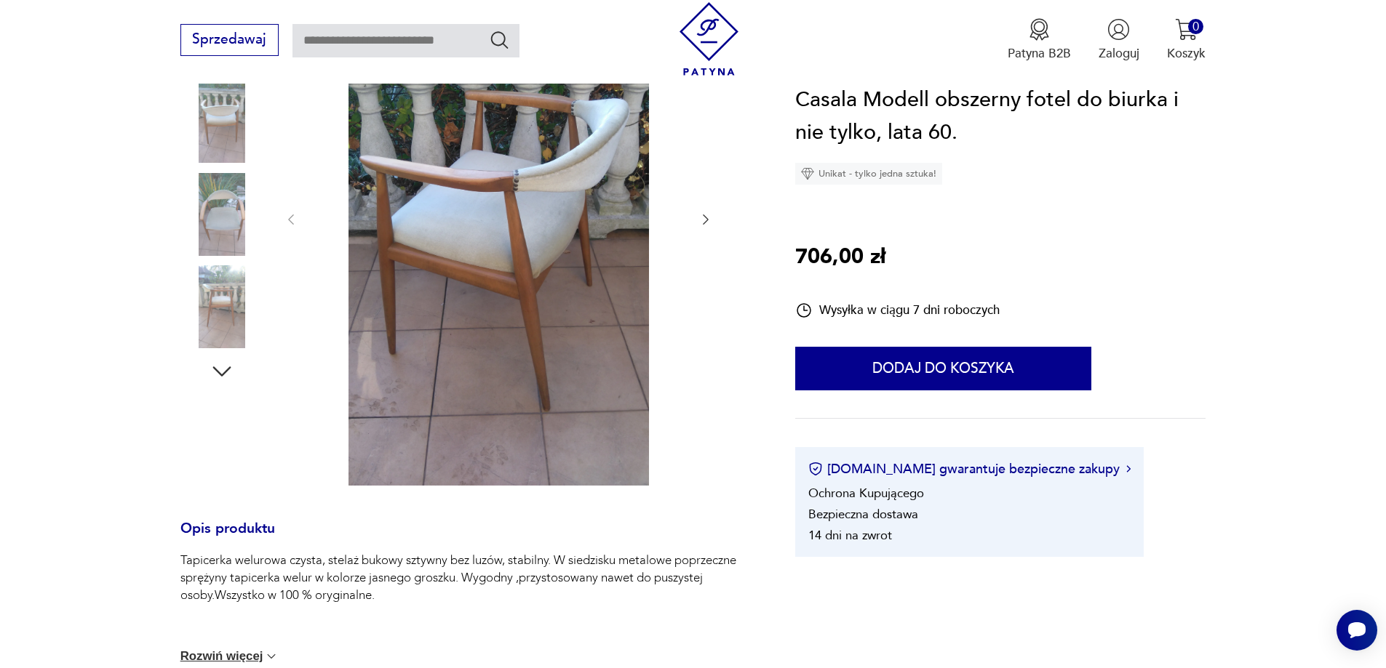
scroll to position [218, 0]
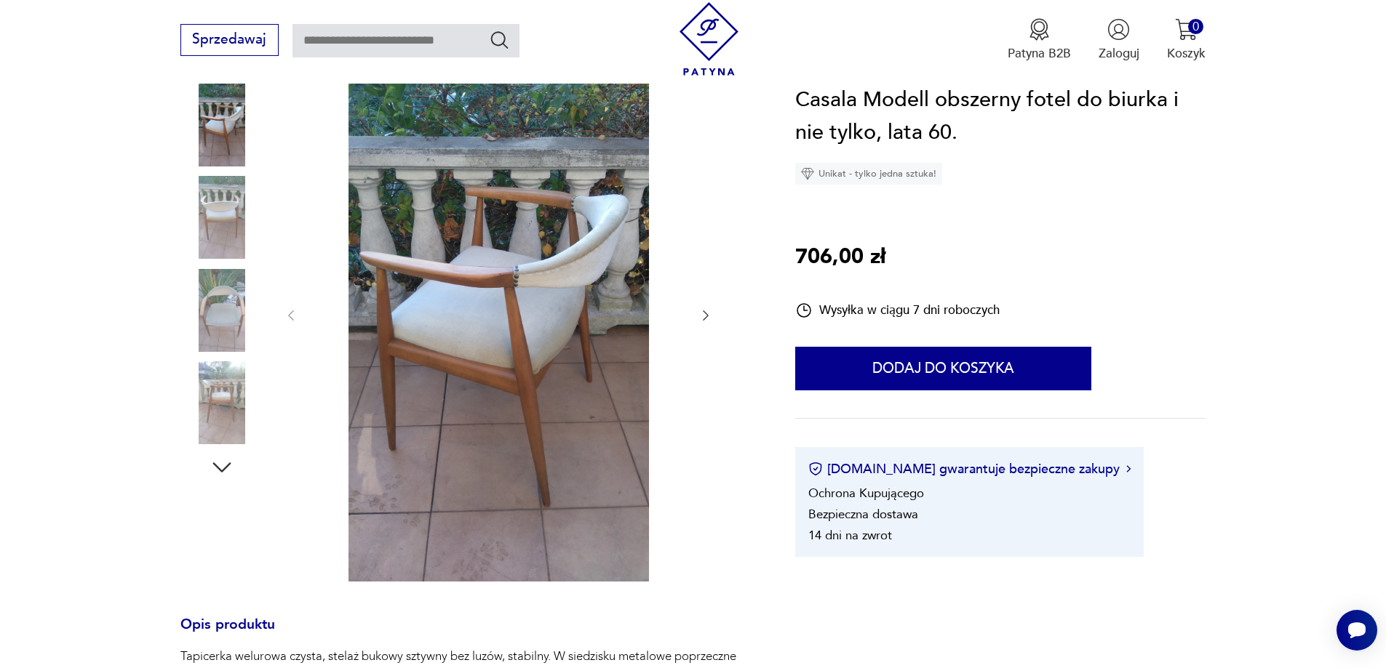
click at [698, 321] on div at bounding box center [498, 316] width 429 height 538
click at [700, 317] on icon "button" at bounding box center [705, 315] width 15 height 15
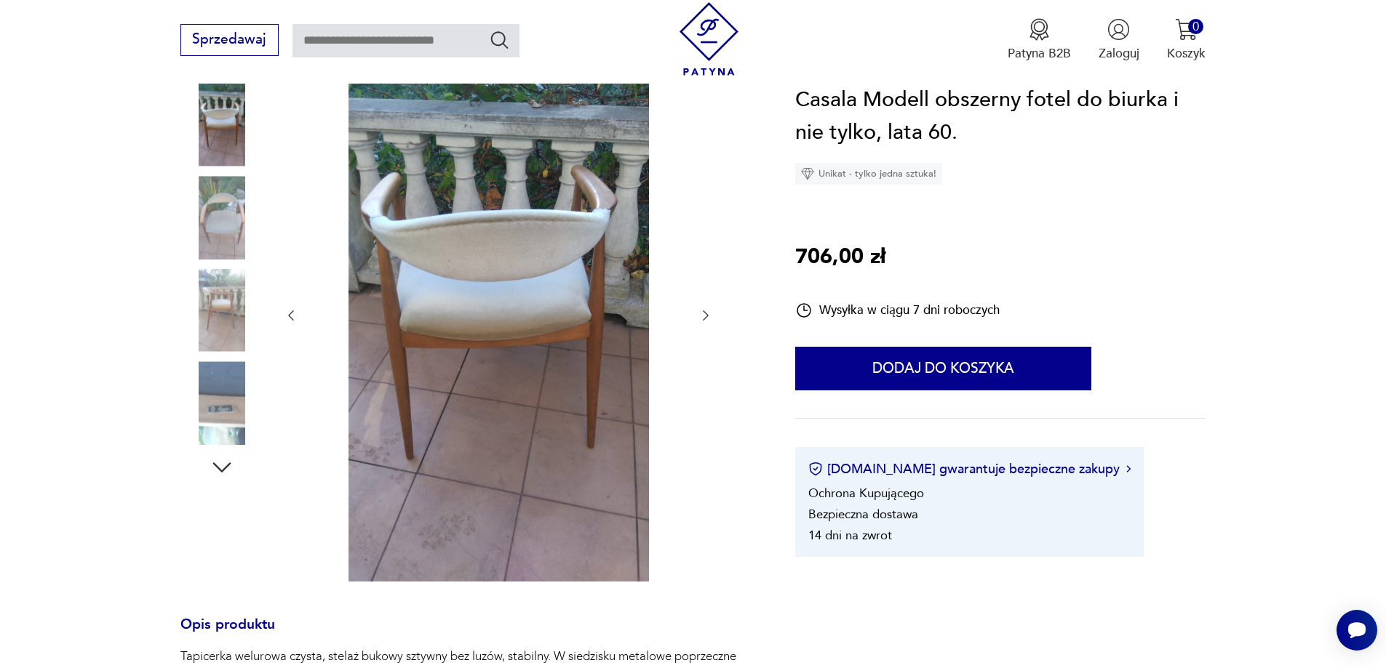
click at [700, 317] on icon "button" at bounding box center [705, 315] width 15 height 15
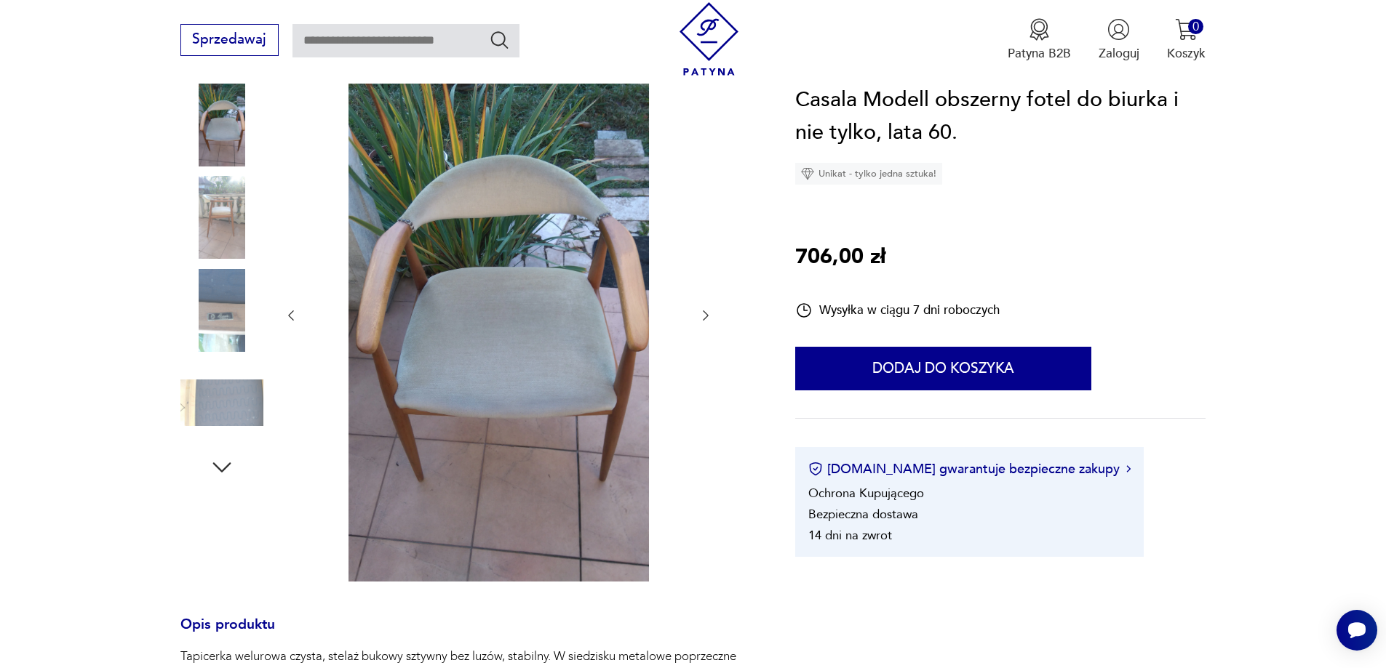
click at [700, 317] on icon "button" at bounding box center [705, 315] width 15 height 15
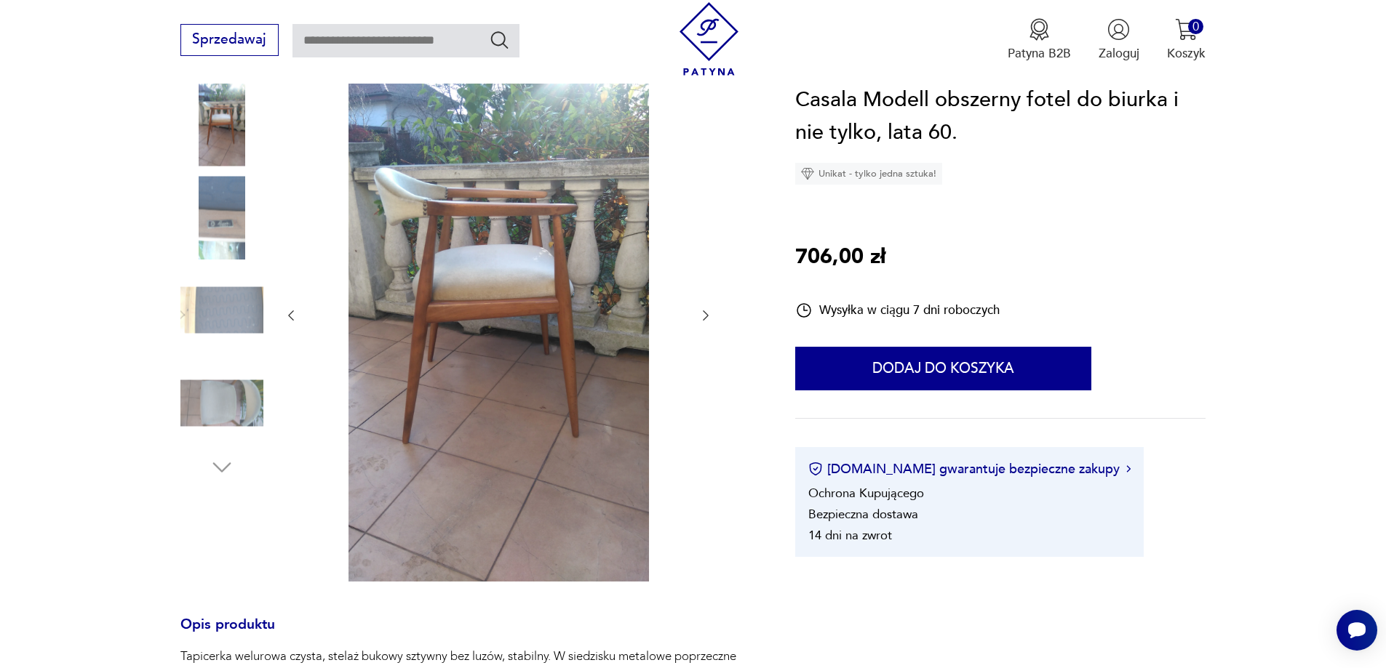
click at [700, 317] on icon "button" at bounding box center [705, 315] width 15 height 15
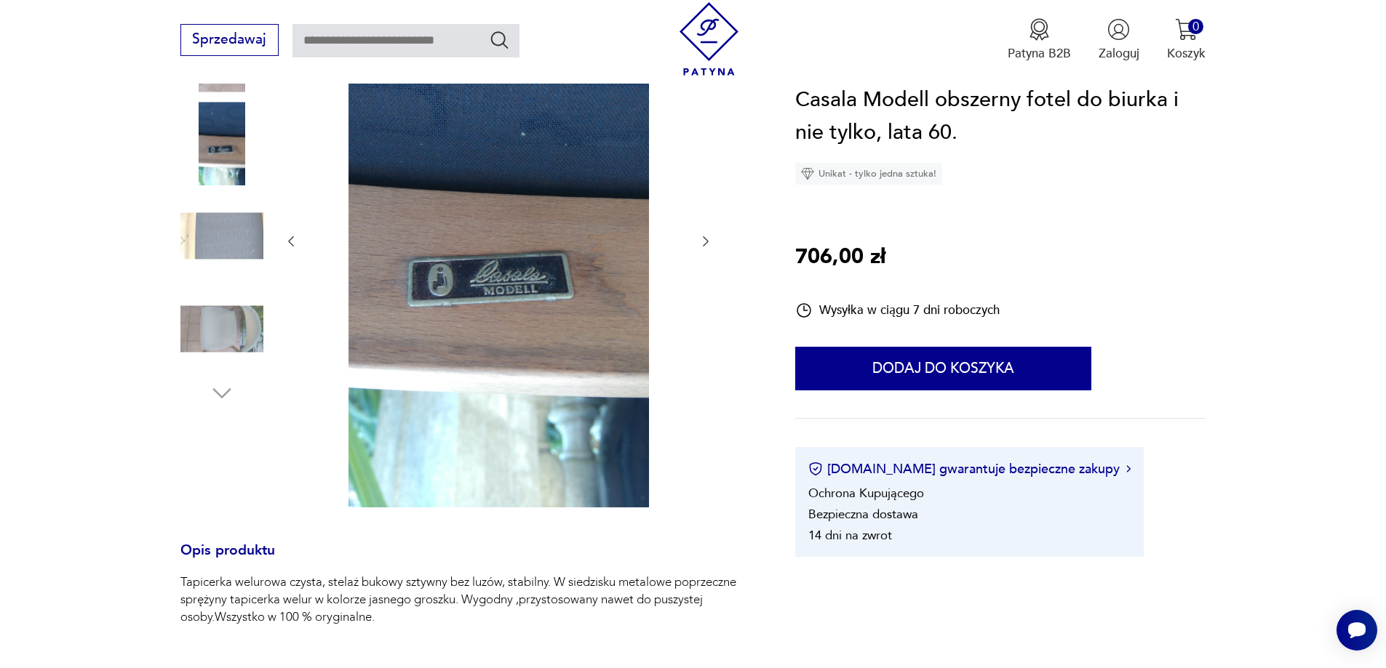
scroll to position [364, 0]
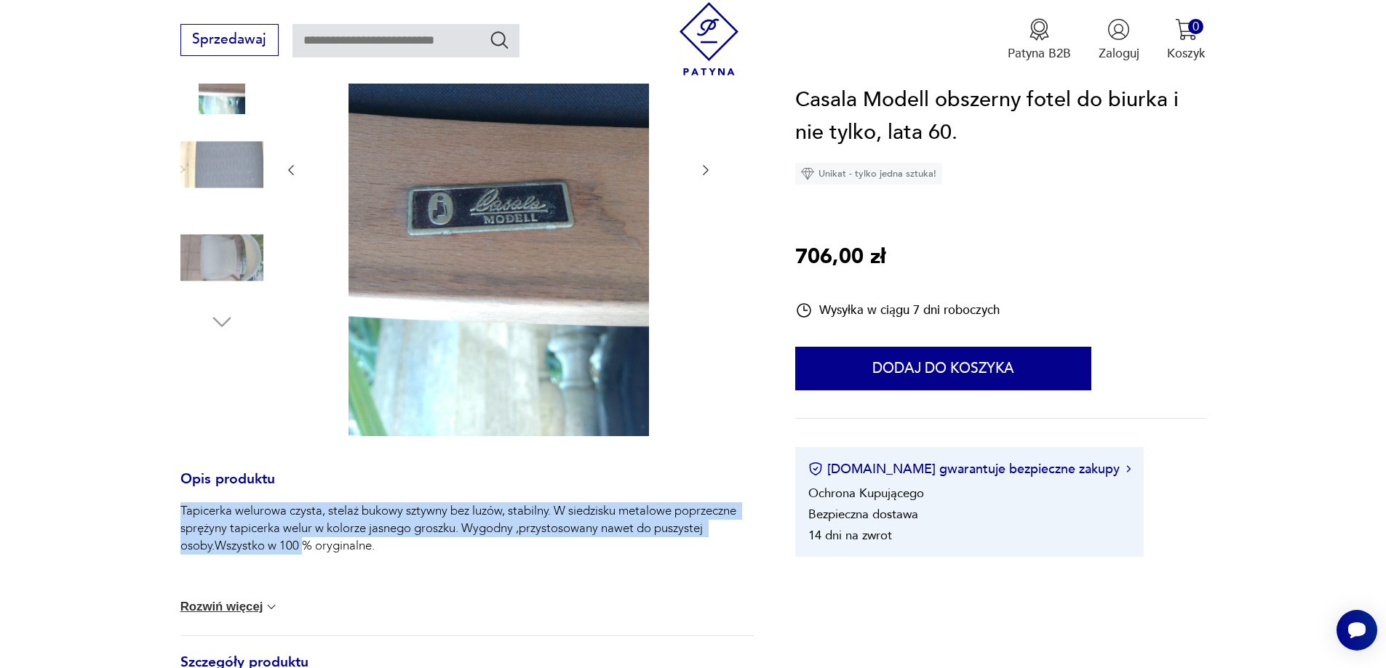
drag, startPoint x: 183, startPoint y: 511, endPoint x: 307, endPoint y: 580, distance: 142.3
click at [307, 580] on div "Tapicerka welurowa czysta, stelaż bukowy sztywny bez luzów, stabilny. W siedzis…" at bounding box center [466, 543] width 573 height 80
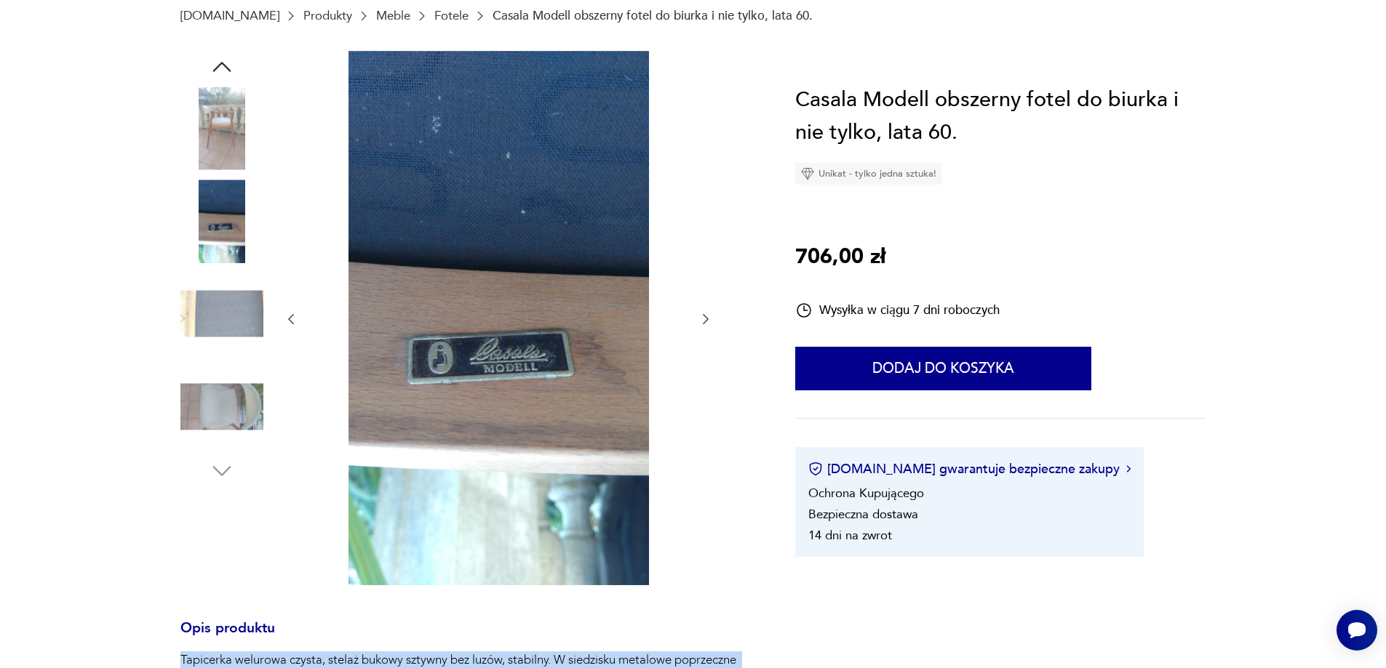
scroll to position [73, 0]
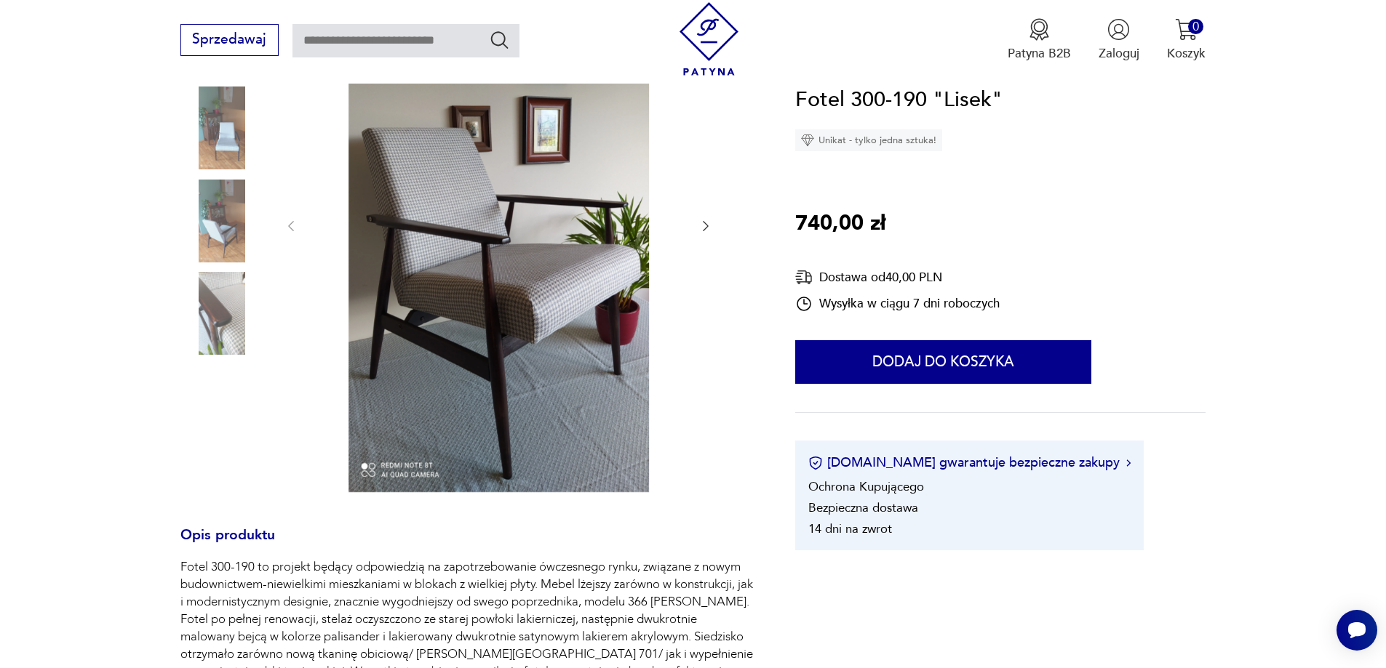
scroll to position [291, 0]
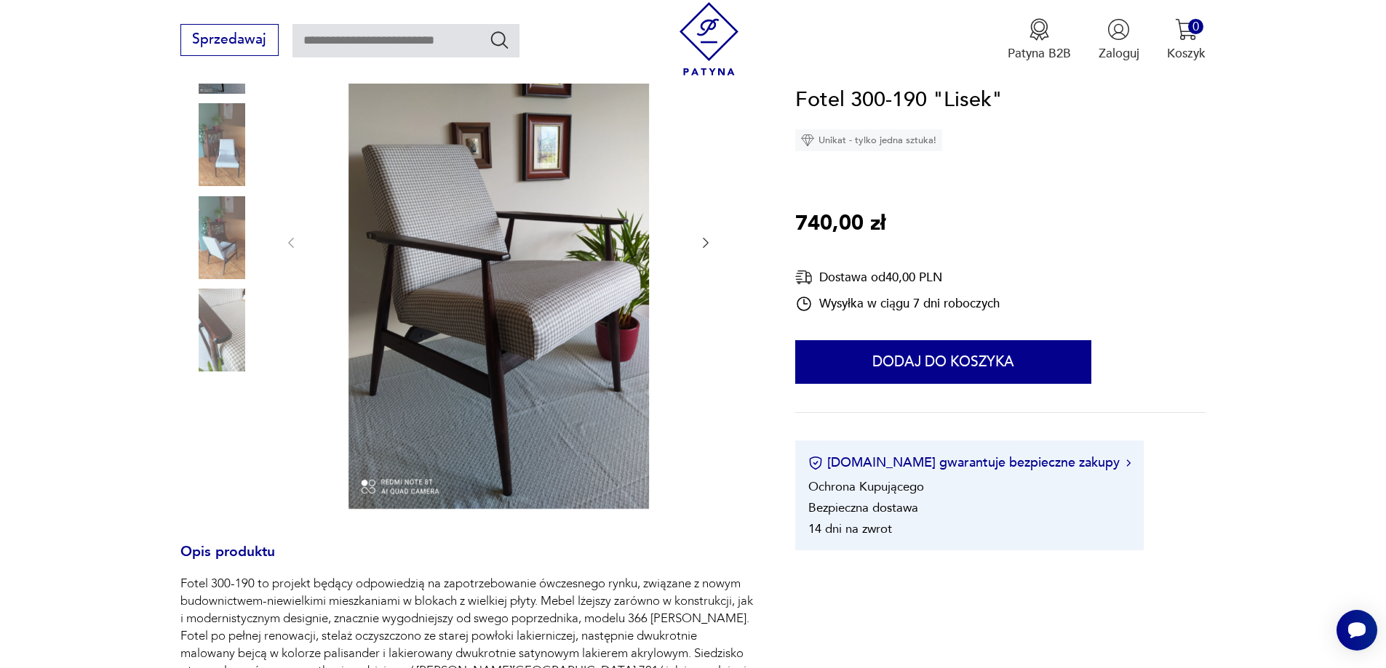
click at [708, 244] on icon "button" at bounding box center [706, 243] width 6 height 10
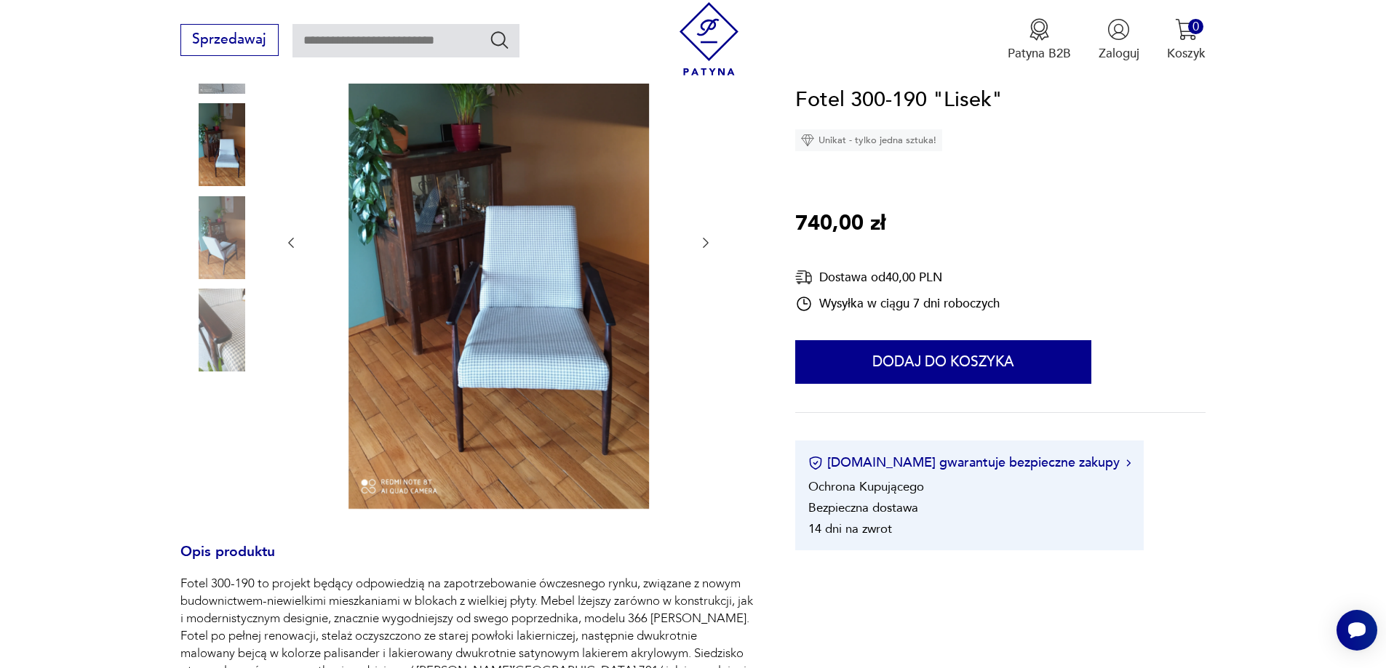
click at [708, 244] on icon "button" at bounding box center [706, 243] width 6 height 10
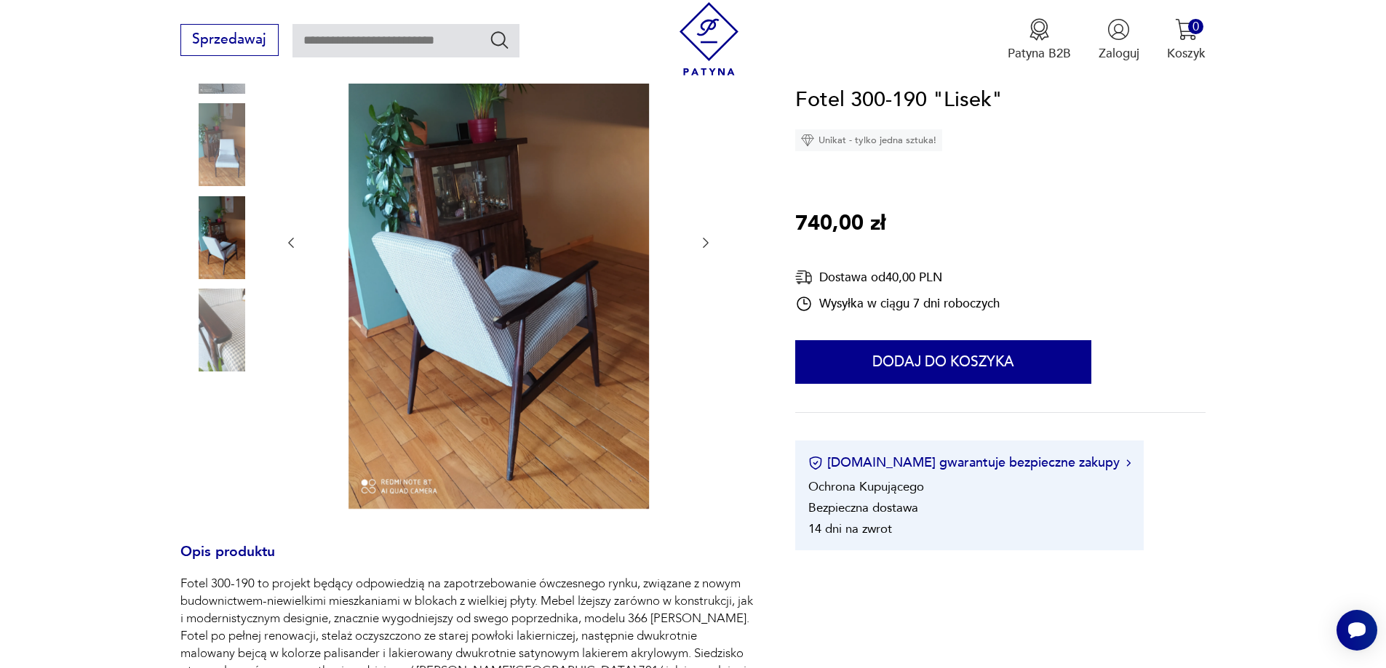
click at [708, 244] on icon "button" at bounding box center [706, 243] width 6 height 10
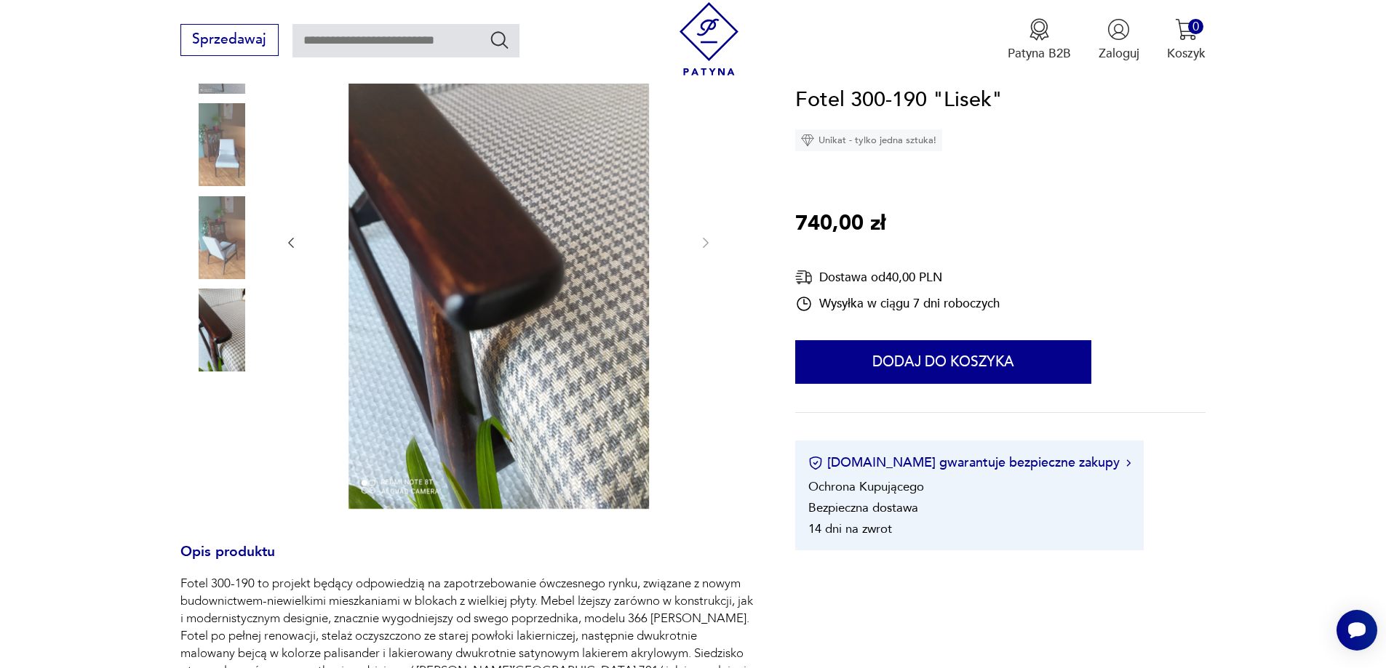
click at [294, 241] on icon "button" at bounding box center [291, 243] width 15 height 15
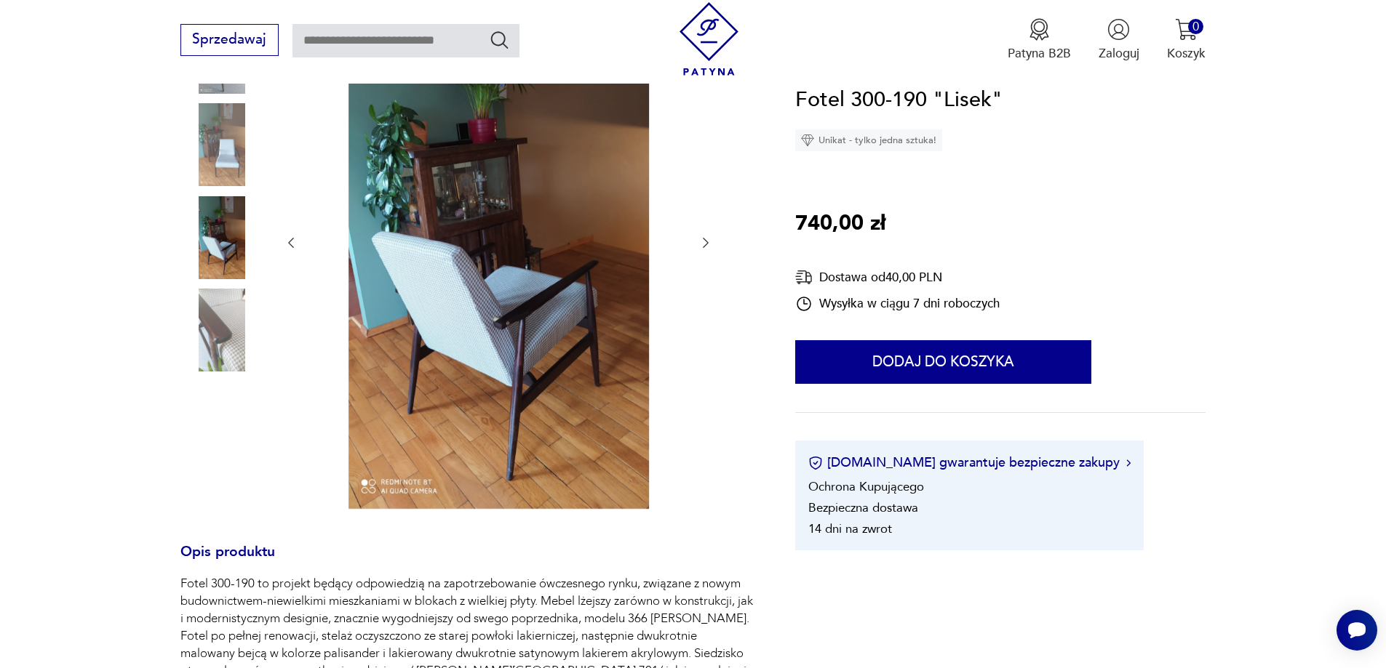
click at [294, 241] on icon "button" at bounding box center [291, 243] width 15 height 15
